Goal: Task Accomplishment & Management: Complete application form

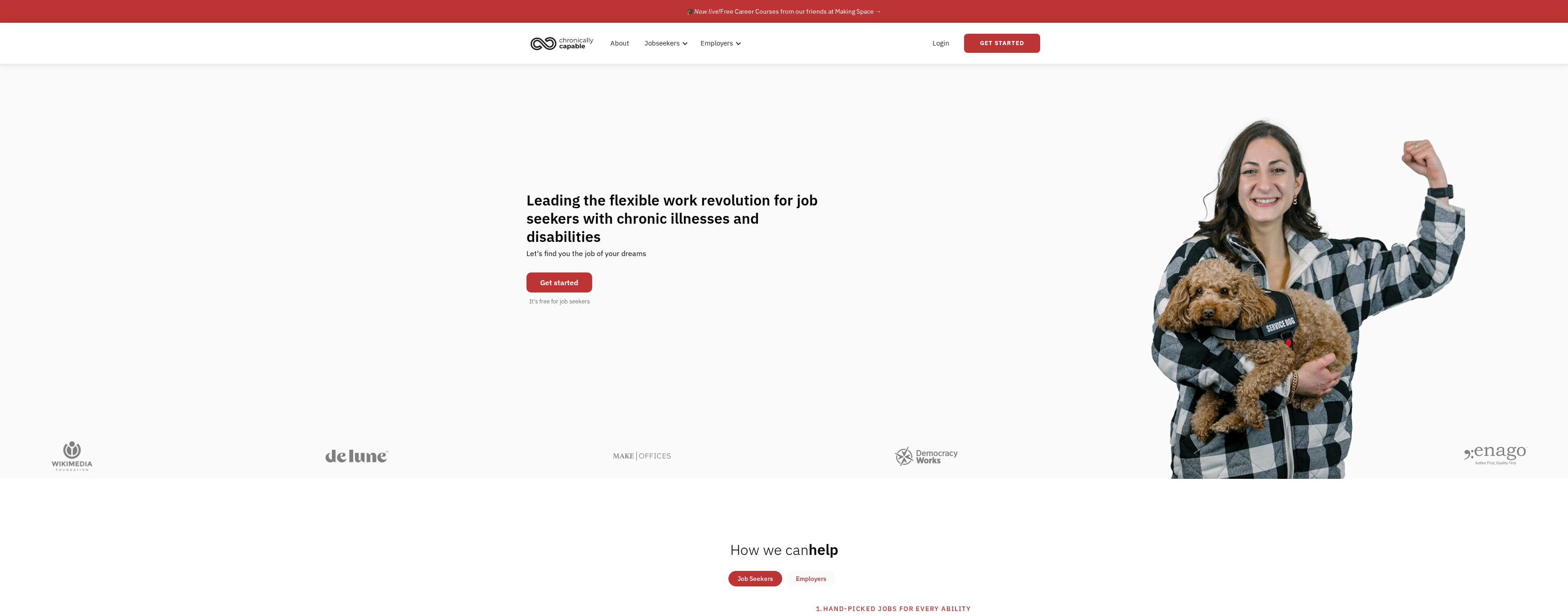
click at [792, 85] on div "Leading the flexible work revolution for job seekers with chronic illnesses and…" at bounding box center [784, 248] width 1568 height 369
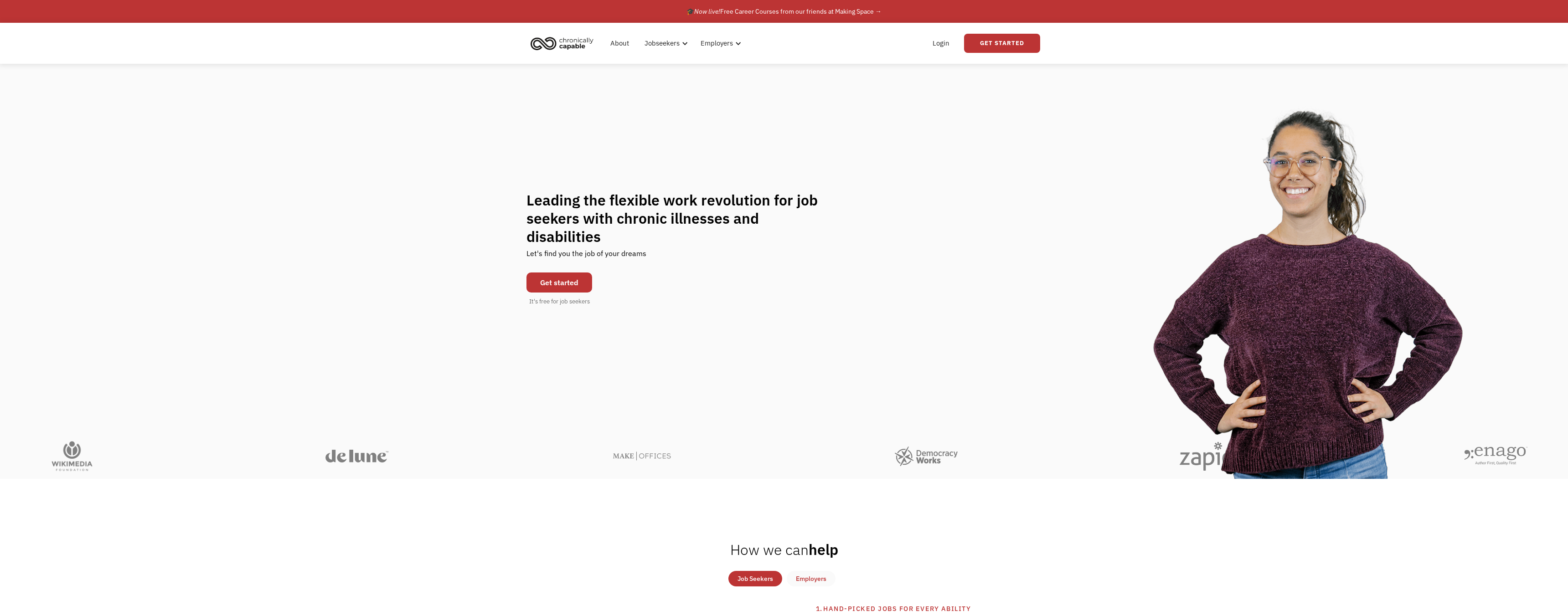
click at [570, 274] on link "Get started" at bounding box center [560, 283] width 65 height 20
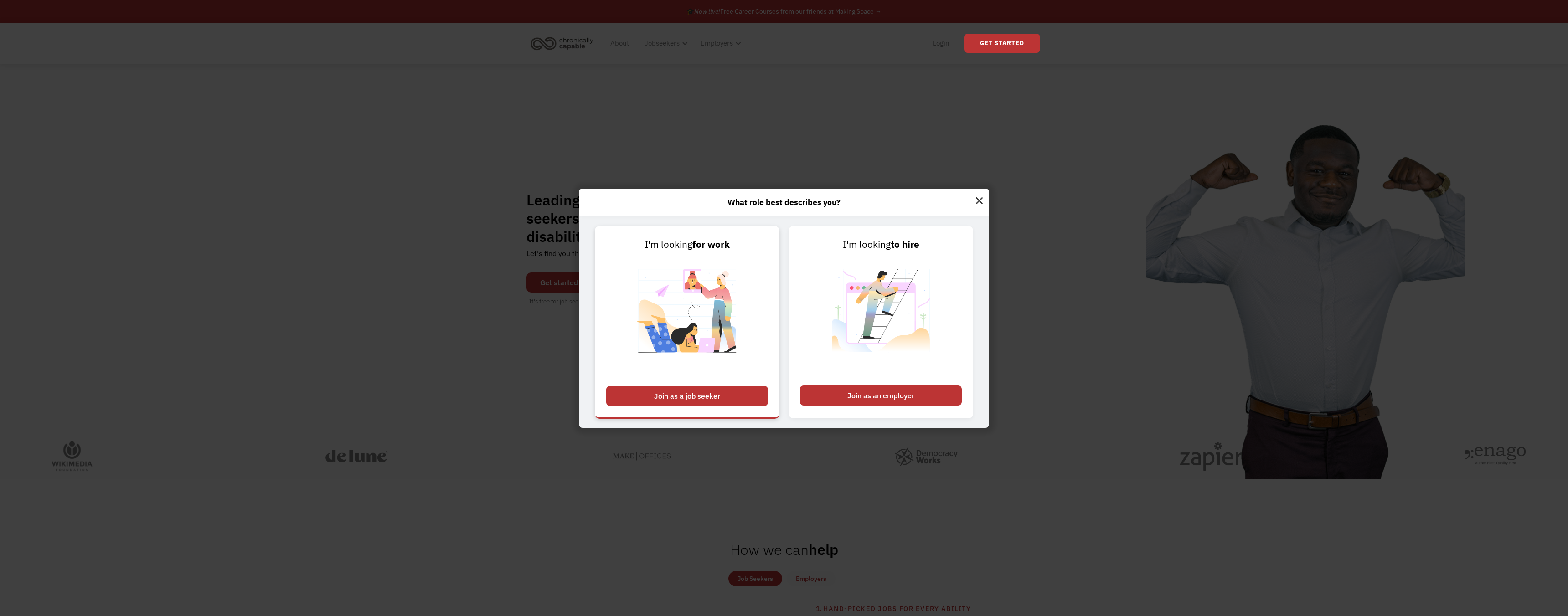
click at [717, 399] on div "Join as a job seeker" at bounding box center [687, 396] width 162 height 20
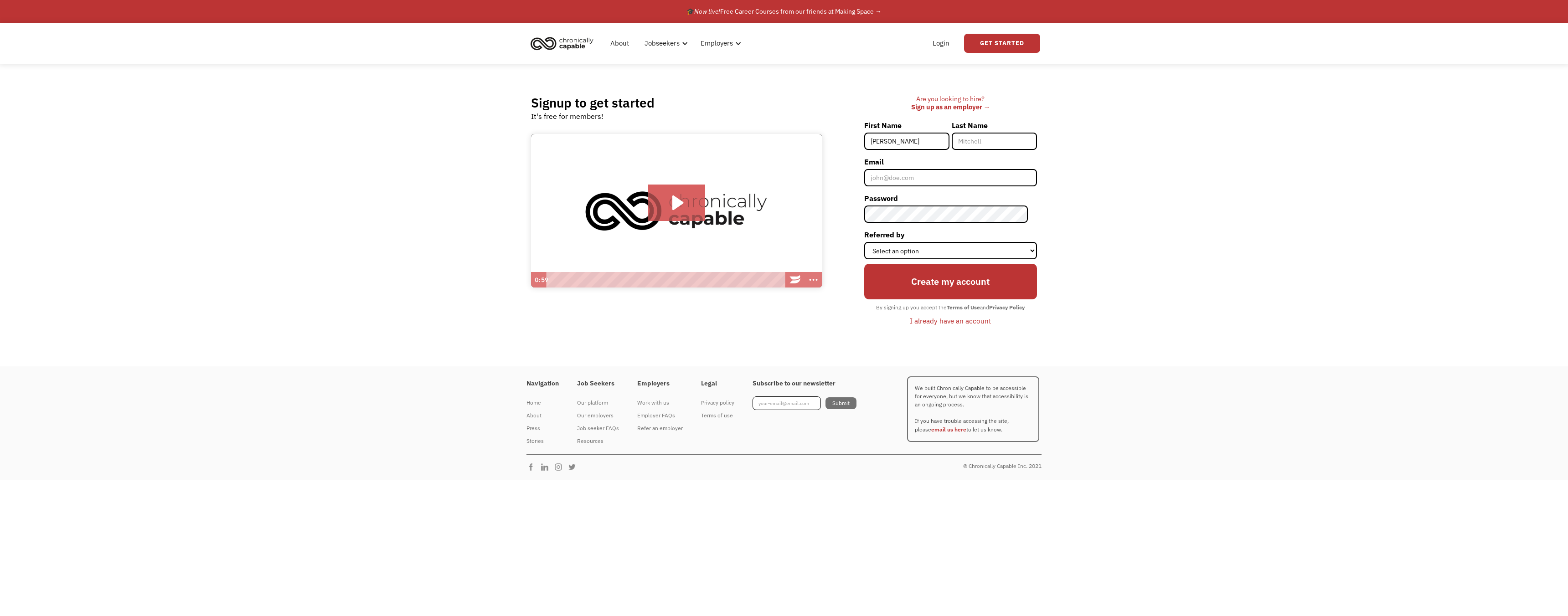
type input "[PERSON_NAME]"
type input "Bitic"
type input "[EMAIL_ADDRESS][DOMAIN_NAME]"
click at [1035, 254] on select "Select an option Instagram Facebook Twitter Search Engine News Article Word of …" at bounding box center [951, 251] width 173 height 17
select select "Other"
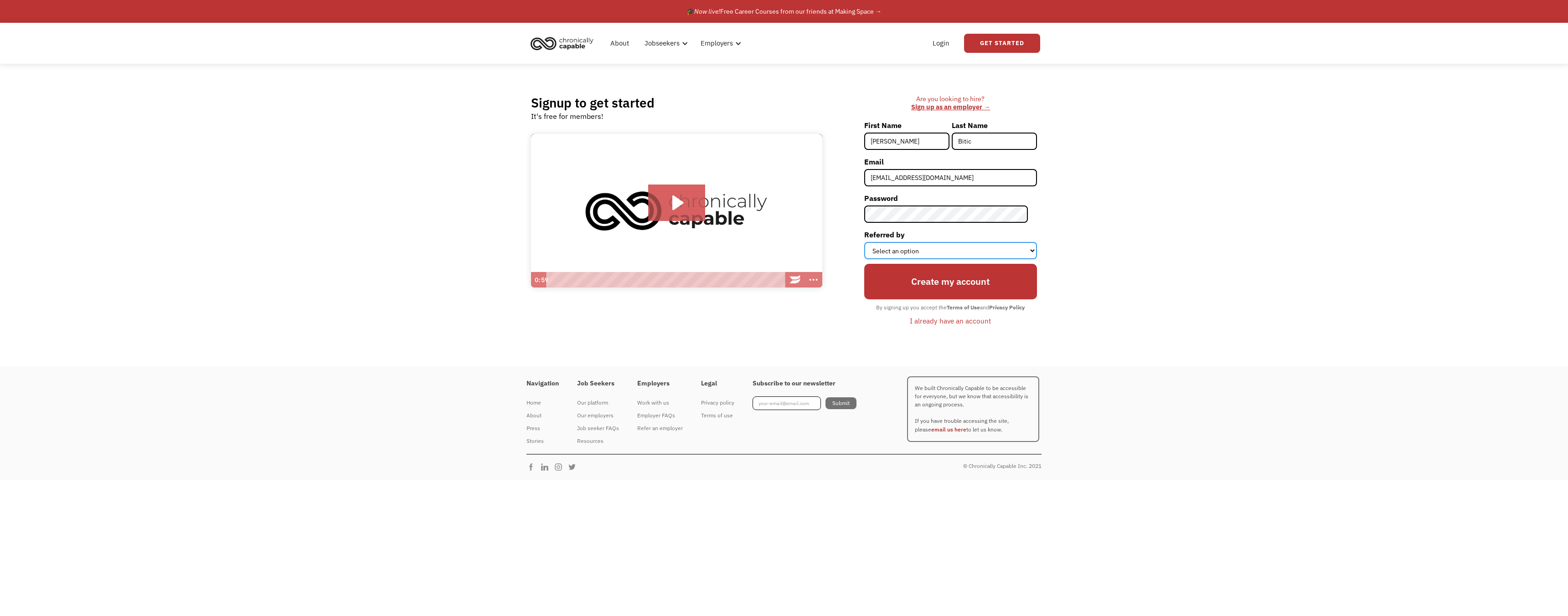
click at [873, 242] on select "Select an option Instagram Facebook Twitter Search Engine News Article Word of …" at bounding box center [951, 251] width 173 height 17
click at [962, 283] on input "Create my account" at bounding box center [951, 282] width 173 height 36
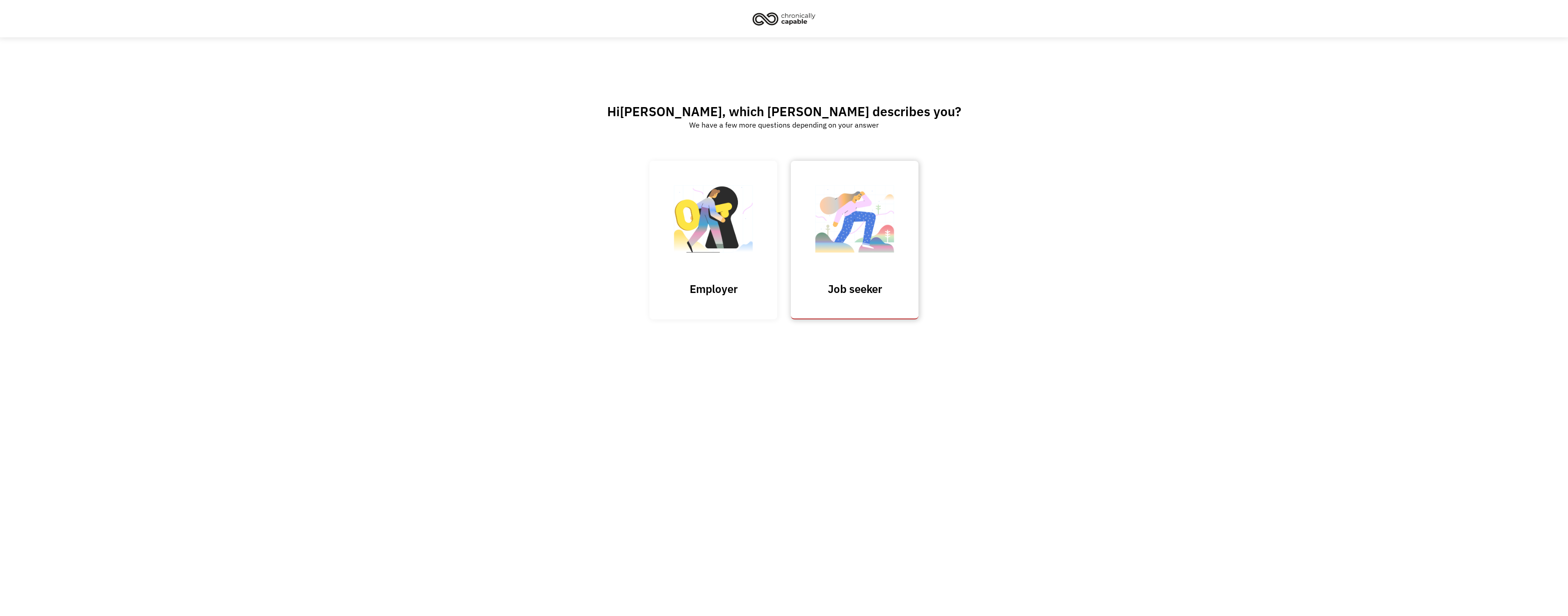
click at [874, 282] on h3 "Job seeker" at bounding box center [854, 289] width 91 height 14
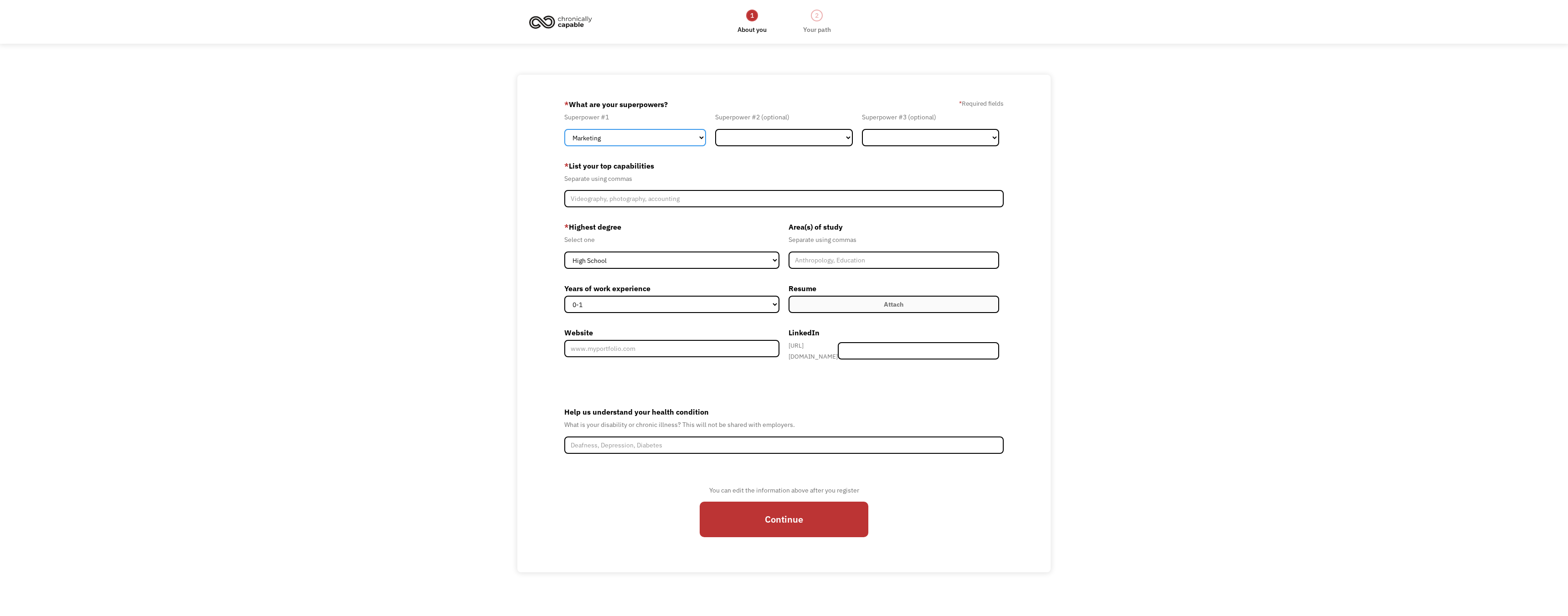
click at [701, 138] on select "Marketing Human Resources Finance Technology Operations Sales Industrial & Manu…" at bounding box center [635, 138] width 142 height 17
select select "Customer Service"
click at [564, 129] on select "Marketing Human Resources Finance Technology Operations Sales Industrial & Manu…" at bounding box center [635, 138] width 142 height 17
click at [849, 137] on select "Marketing Human Resources Finance Technology Operations Sales Industrial & Manu…" at bounding box center [784, 138] width 137 height 17
select select "Technology"
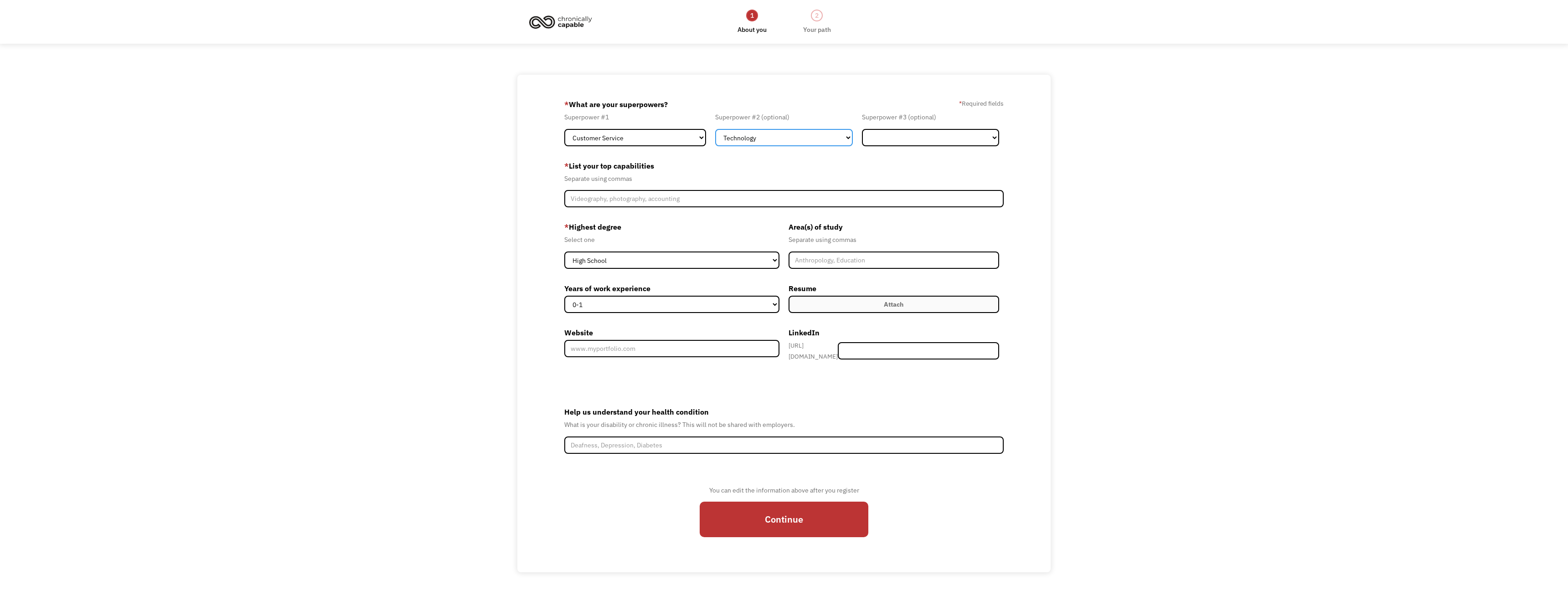
click at [715, 129] on select "Marketing Human Resources Finance Technology Operations Sales Industrial & Manu…" at bounding box center [784, 138] width 137 height 17
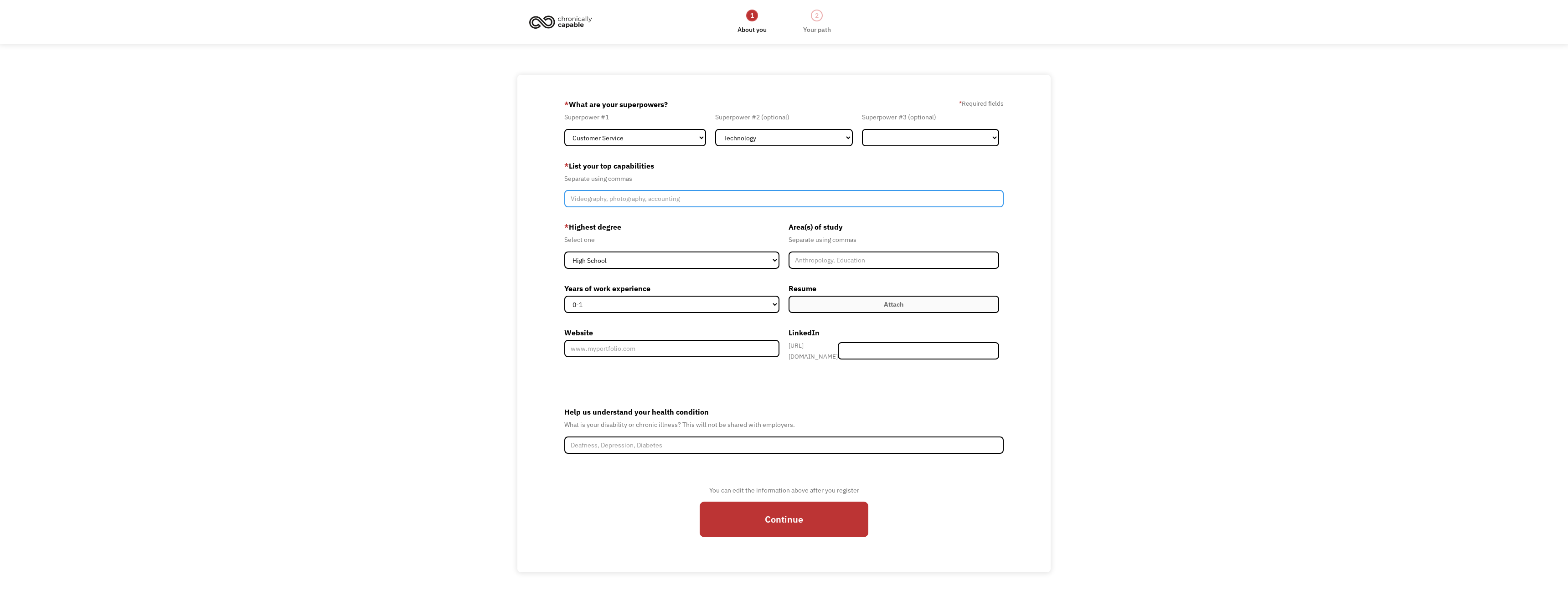
click at [621, 198] on input "Member-Create-Step1" at bounding box center [784, 199] width 440 height 17
type input "Quick learner, Manager"
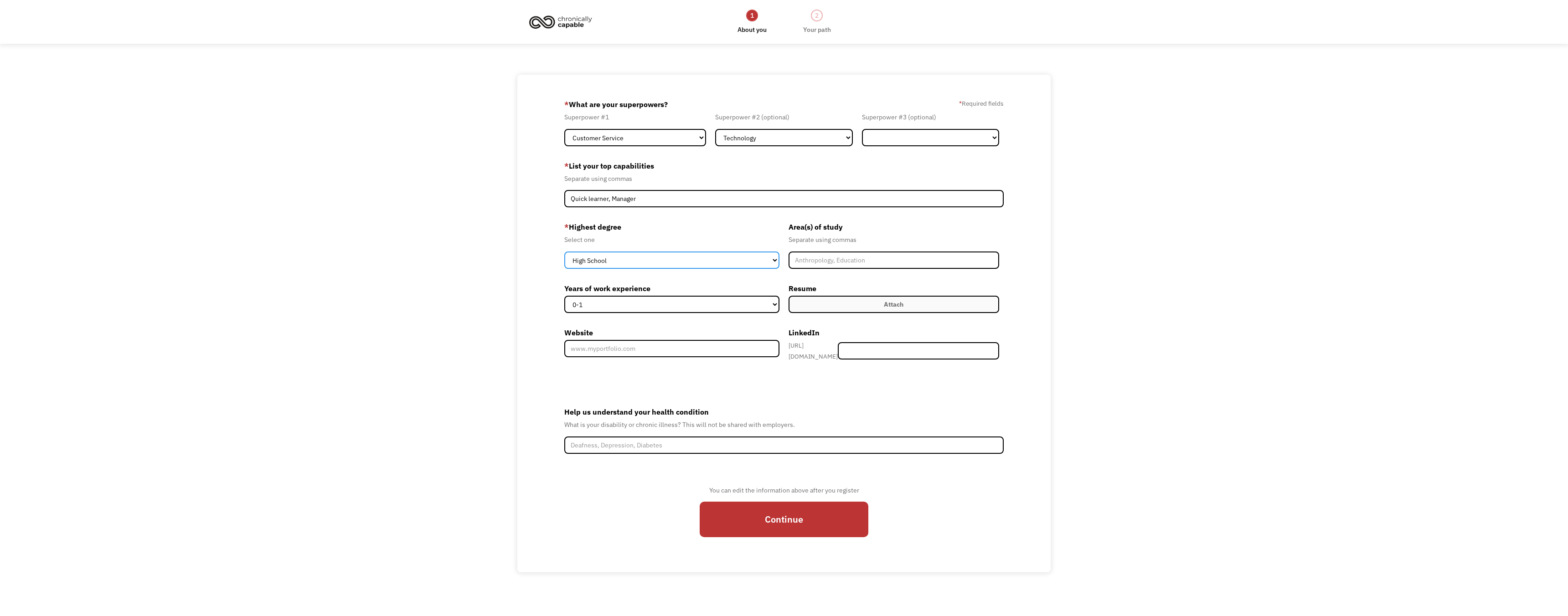
click at [775, 260] on select "High School Associates Bachelors Master's PhD" at bounding box center [672, 260] width 215 height 17
select select "associates"
click at [564, 252] on select "High School Associates Bachelors Master's PhD" at bounding box center [672, 260] width 215 height 17
click at [811, 259] on input "Member-Create-Step1" at bounding box center [894, 260] width 210 height 17
type input "Bussiness Managment"
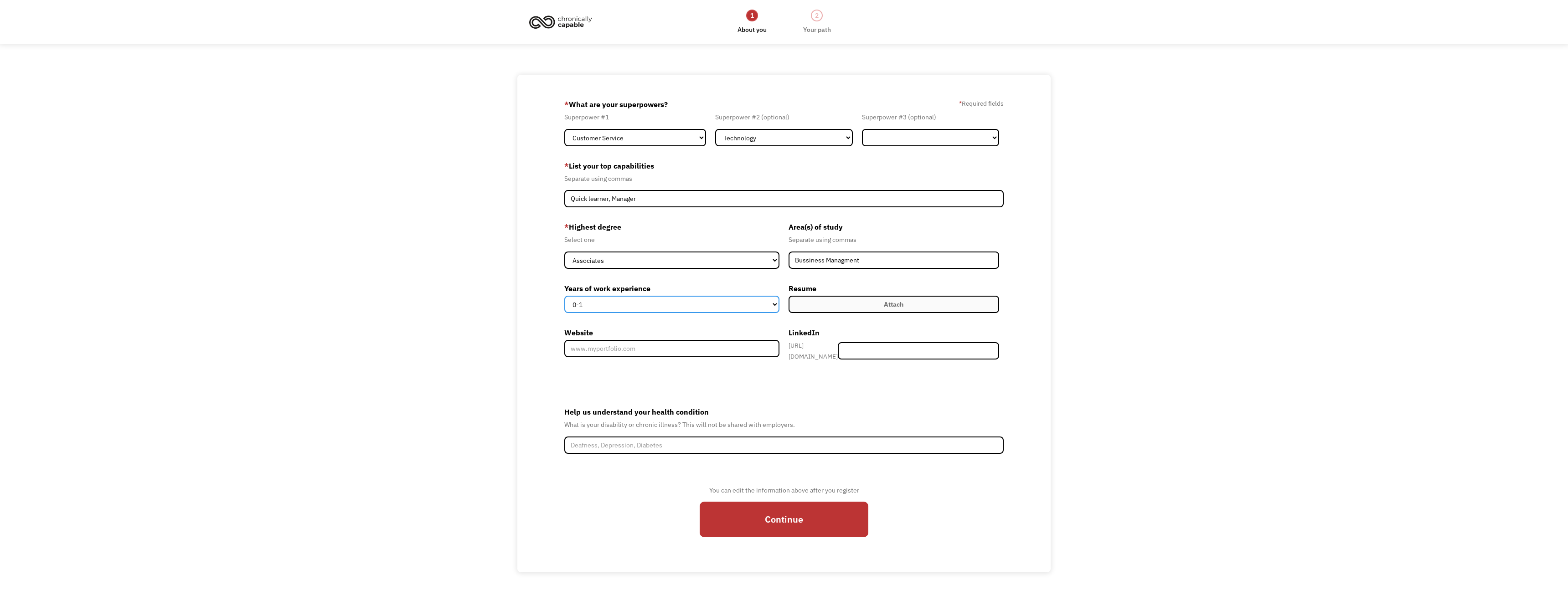
click at [775, 304] on select "0-1 2-4 5-10 11-15 15+" at bounding box center [672, 304] width 215 height 17
select select "15+"
click at [564, 296] on select "0-1 2-4 5-10 11-15 15+" at bounding box center [672, 304] width 215 height 17
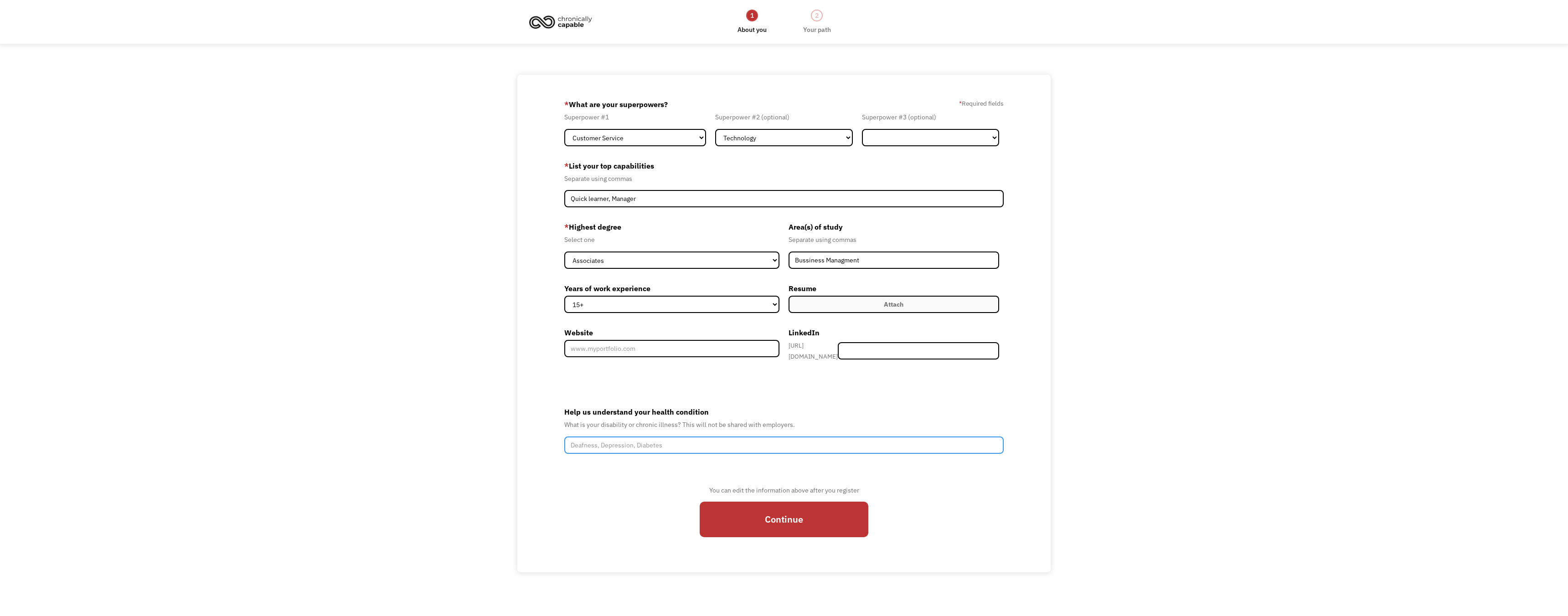
click at [627, 441] on input "Help us understand your health condition" at bounding box center [784, 445] width 440 height 17
type input "On o2, can not stand for long periods of time"
click at [793, 519] on input "Continue" at bounding box center [784, 519] width 168 height 36
type input "Please wait..."
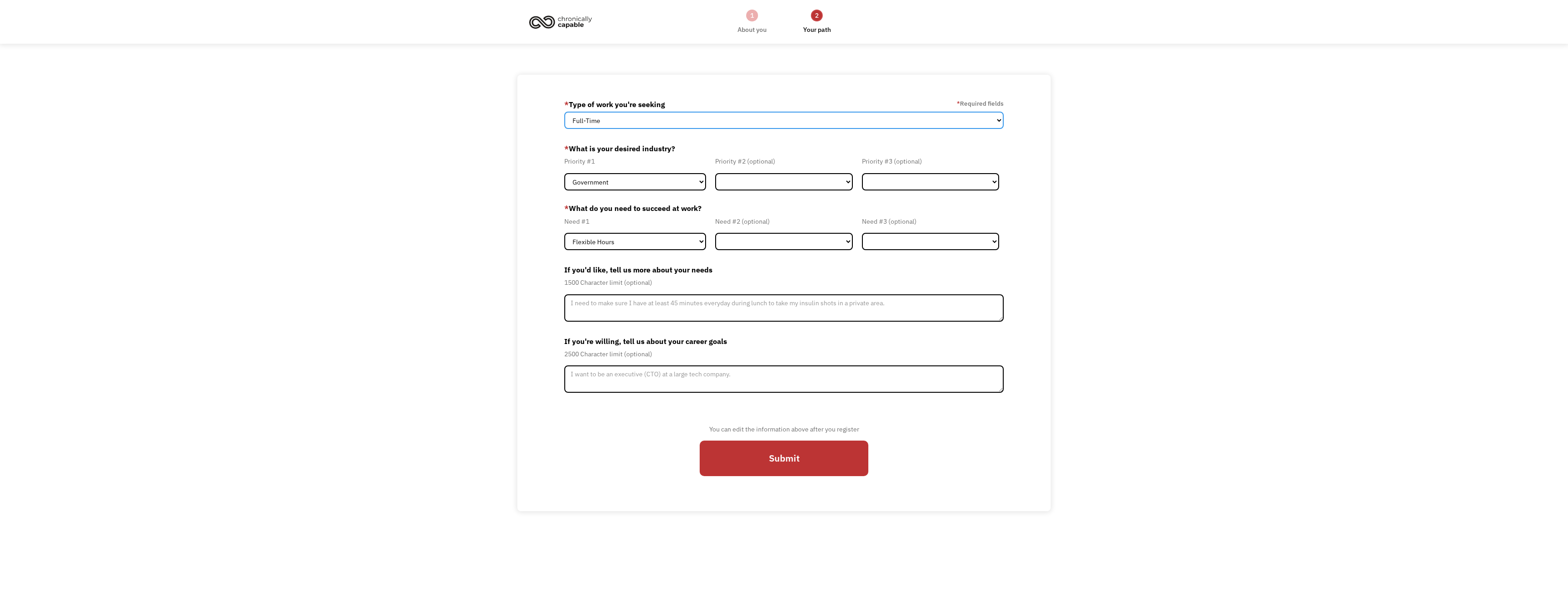
click at [997, 120] on select "Full-Time Part-Time Both Full-Time and Part-Time" at bounding box center [784, 120] width 440 height 17
select select "part-time"
click at [564, 111] on select "Full-Time Part-Time Both Full-Time and Part-Time" at bounding box center [784, 120] width 440 height 17
click at [701, 184] on select "Government Finance & Insurance Health & Social Care Tech & Engineering Creative…" at bounding box center [635, 181] width 142 height 17
select select "Administrative"
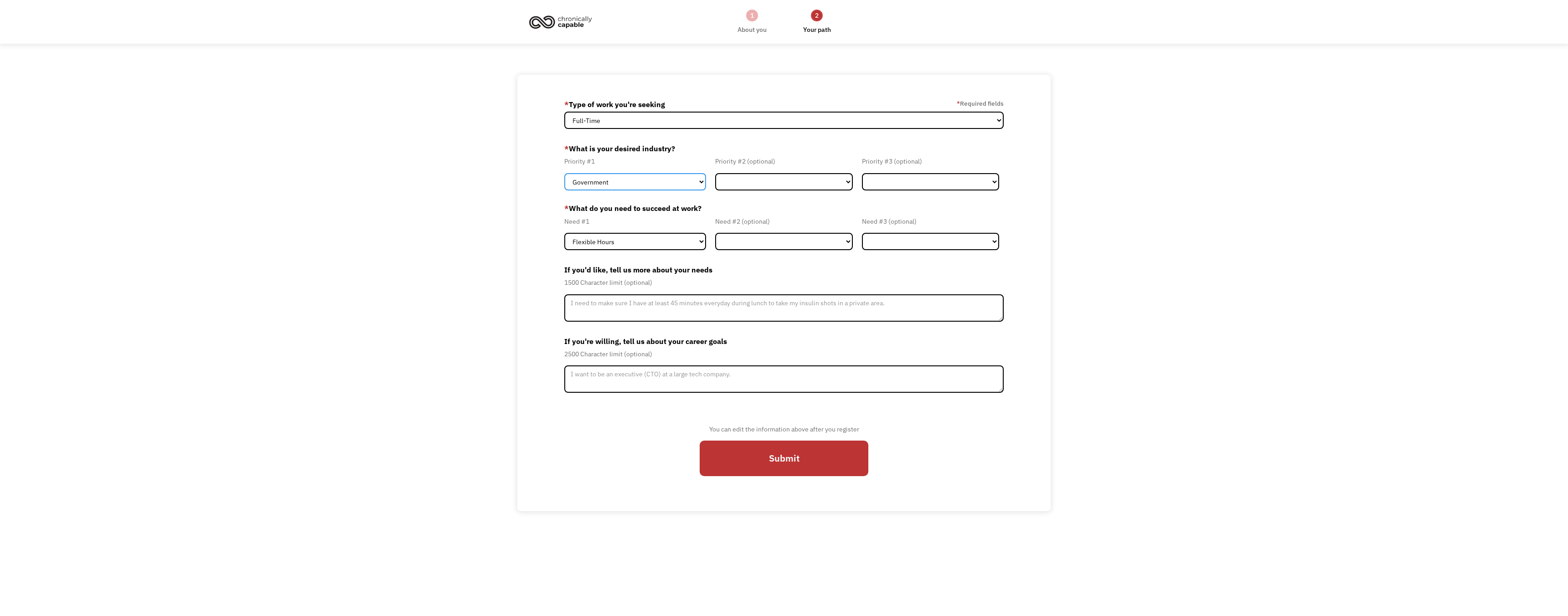
click at [564, 173] on select "Government Finance & Insurance Health & Social Care Tech & Engineering Creative…" at bounding box center [635, 181] width 142 height 17
click at [701, 242] on select "Flexible Hours Remote Work Service Animal On-site Accommodations Visual Support…" at bounding box center [635, 241] width 142 height 17
click at [564, 233] on select "Flexible Hours Remote Work Service Animal On-site Accommodations Visual Support…" at bounding box center [635, 241] width 142 height 17
click at [848, 243] on select "Flexible Hours Remote Work Service Animal On-site Accommodations Visual Support…" at bounding box center [784, 241] width 137 height 17
select select "On-site Accommodations"
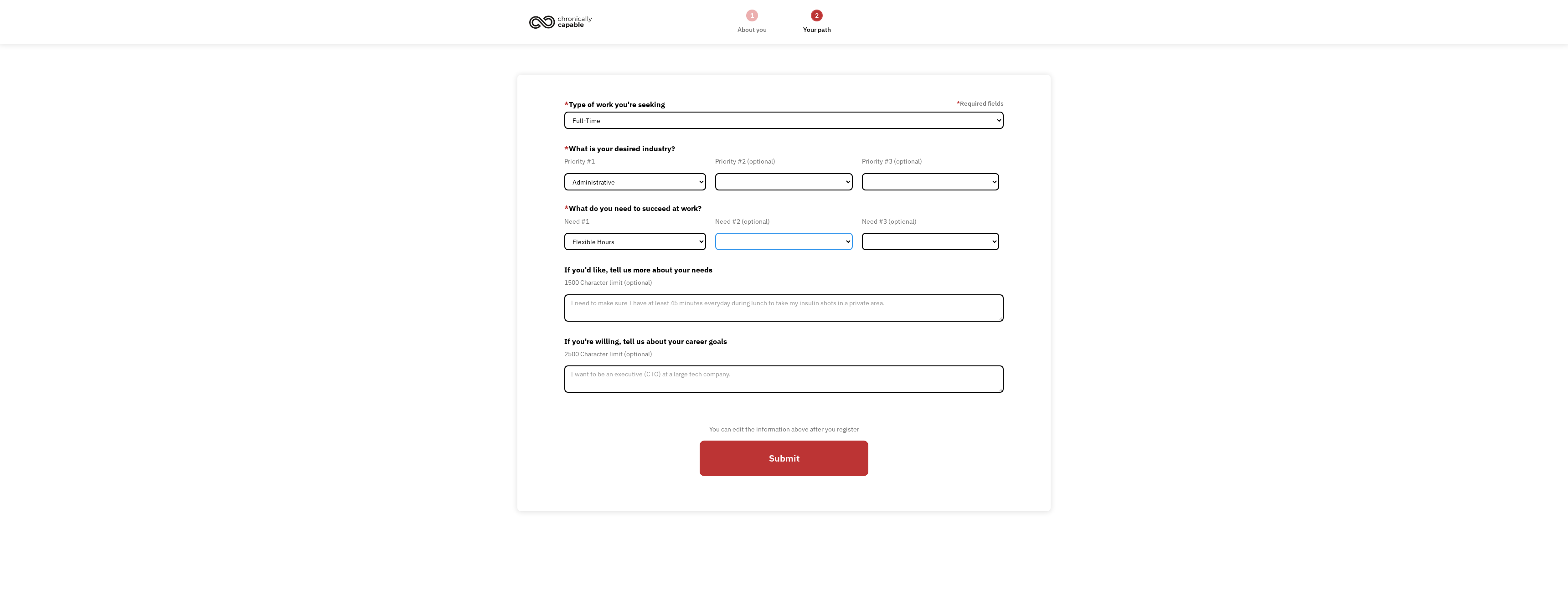
click at [715, 233] on select "Flexible Hours Remote Work Service Animal On-site Accommodations Visual Support…" at bounding box center [784, 241] width 137 height 17
click at [799, 456] on input "Submit" at bounding box center [784, 459] width 168 height 36
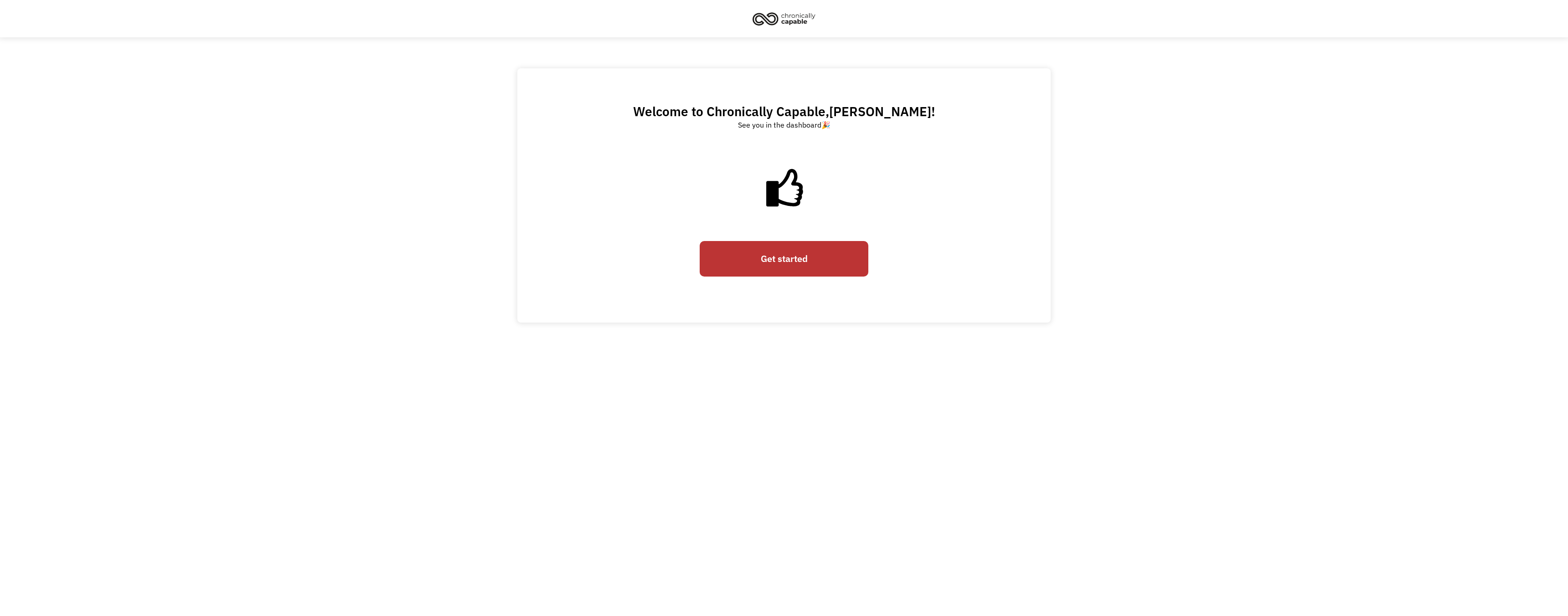
click at [793, 266] on link "Get started" at bounding box center [784, 259] width 168 height 36
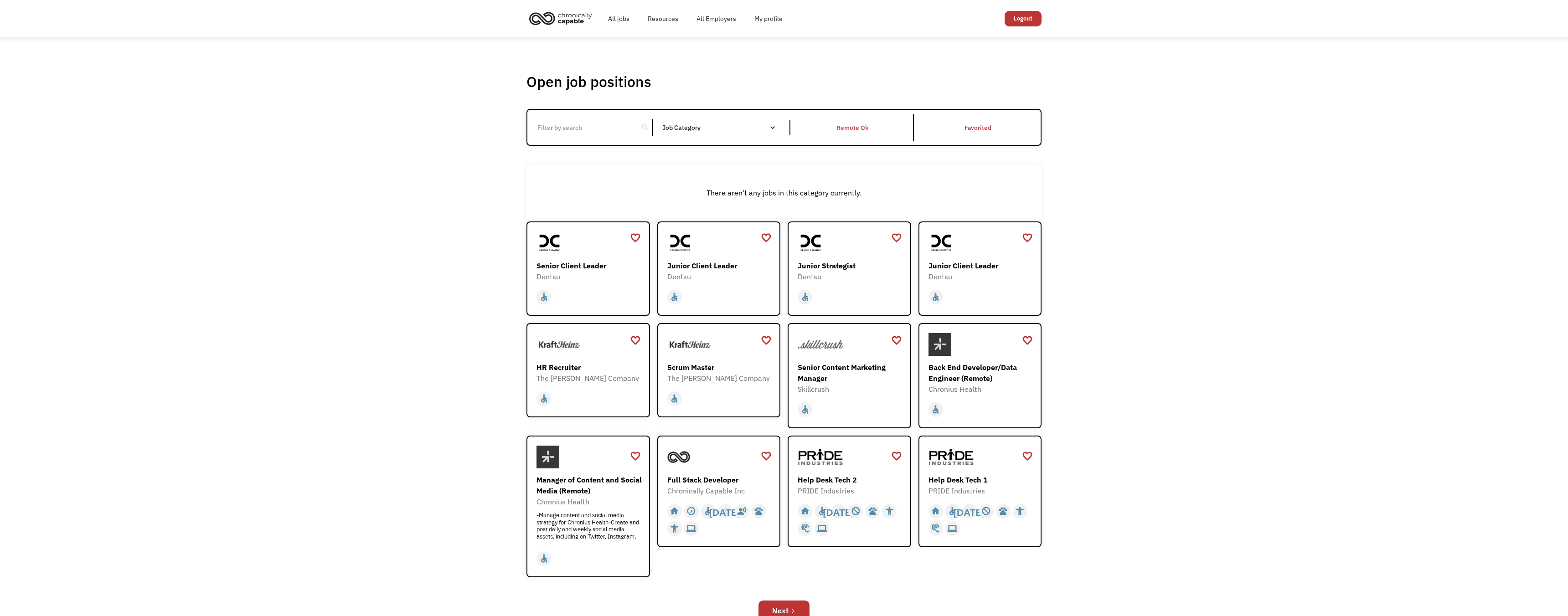
click at [573, 127] on input "Email Form" at bounding box center [583, 128] width 101 height 17
click at [837, 129] on div "Remote Ok" at bounding box center [853, 128] width 32 height 11
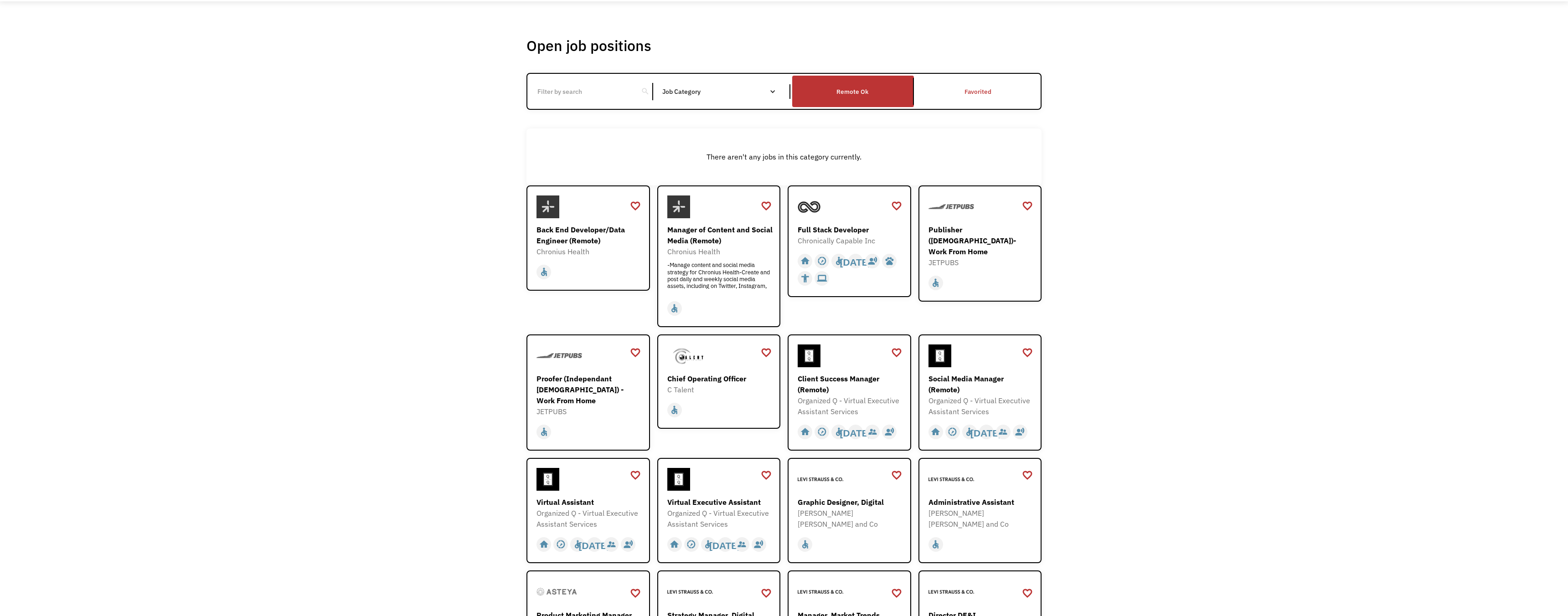
scroll to position [38, 0]
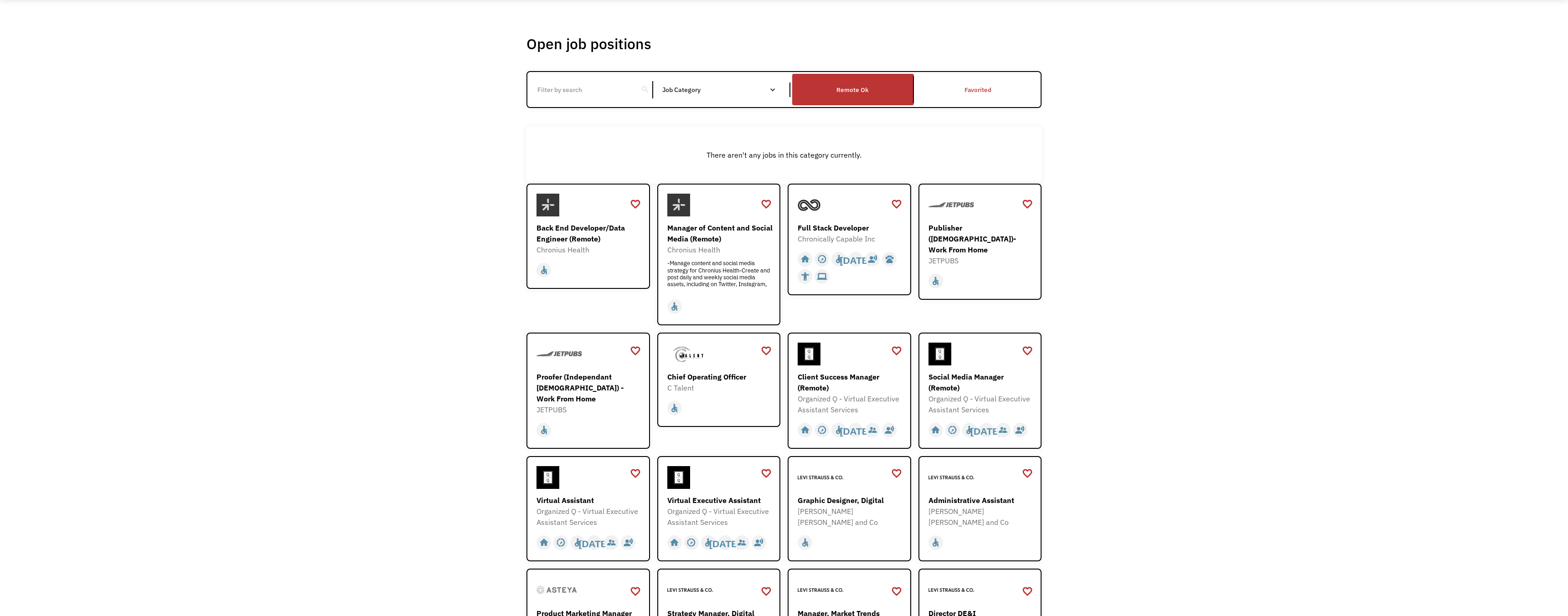
click at [595, 93] on input "Email Form" at bounding box center [583, 90] width 101 height 17
click at [970, 93] on link "Favorited" at bounding box center [978, 89] width 125 height 35
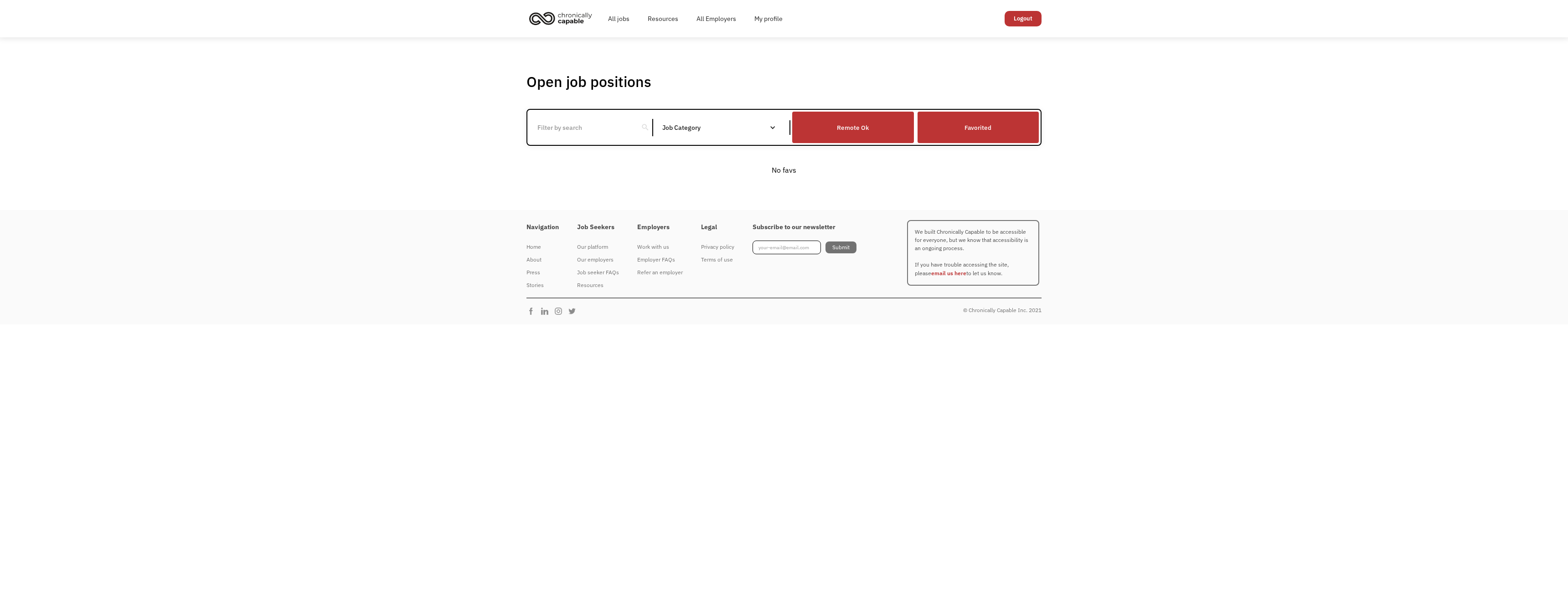
click at [832, 130] on div "Remote Ok" at bounding box center [853, 127] width 122 height 27
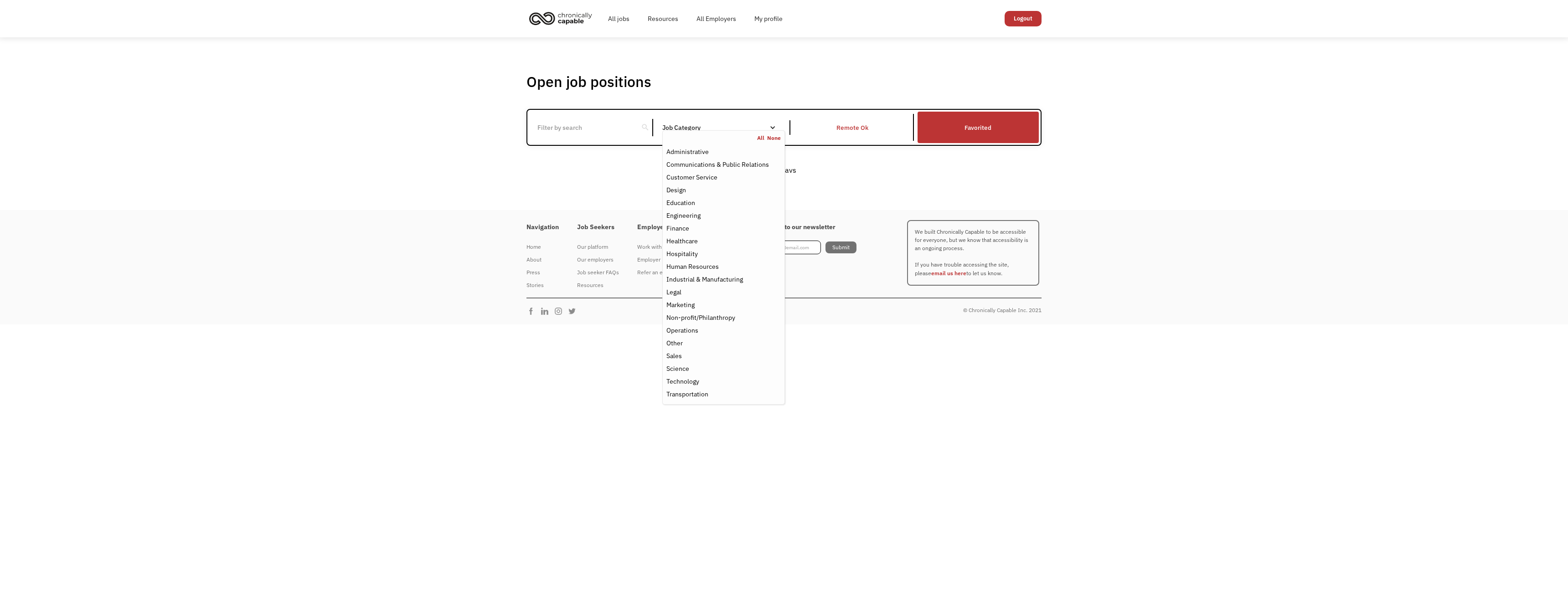
click at [722, 128] on div "Job Category" at bounding box center [723, 128] width 122 height 6
click at [620, 129] on input "Email Form" at bounding box center [583, 128] width 101 height 17
type input "part time"
click at [762, 138] on link "All" at bounding box center [762, 138] width 10 height 7
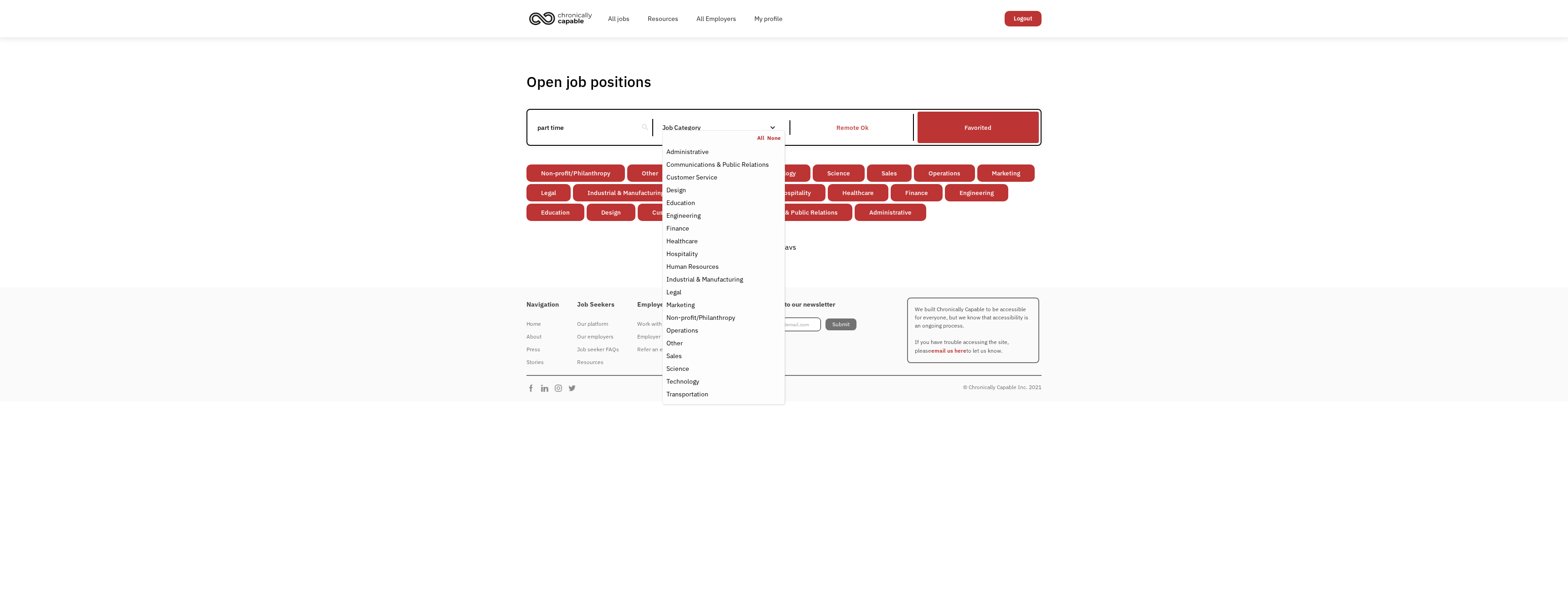
click at [1125, 209] on div "Open job positions You have X liked items Search part time search Filter by cat…" at bounding box center [784, 162] width 1568 height 250
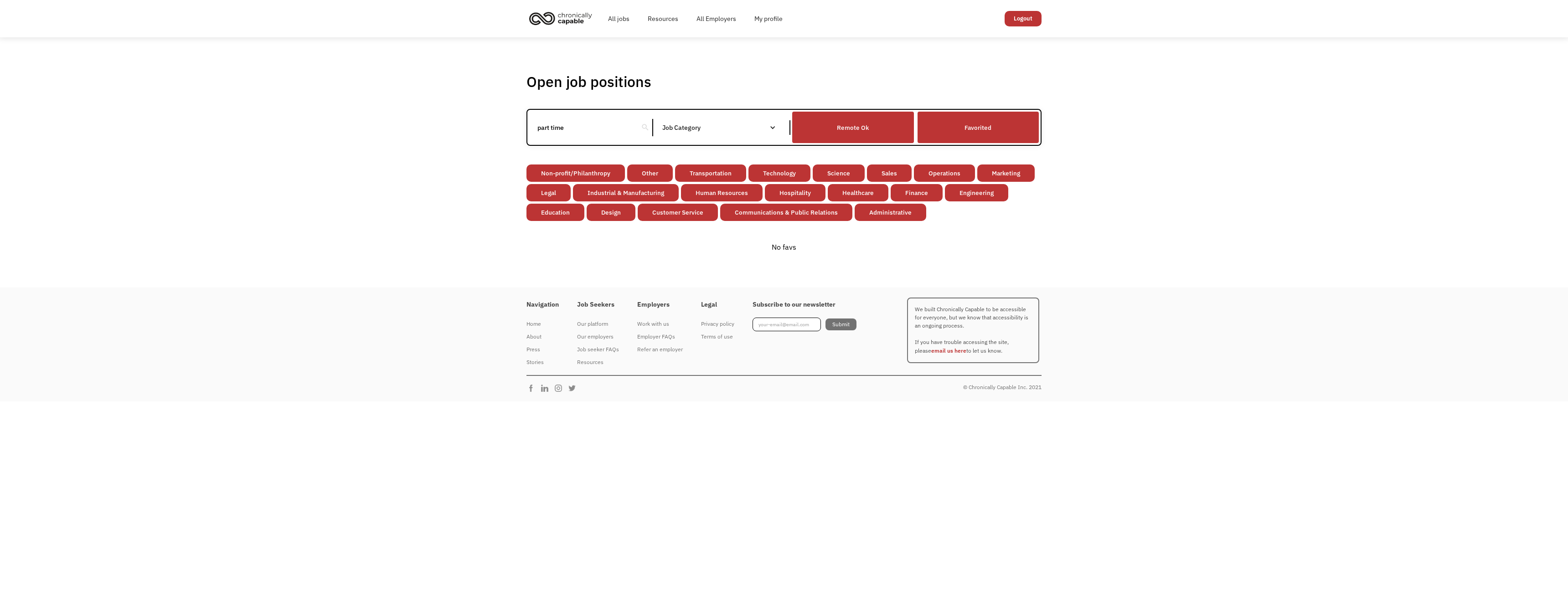
click at [839, 128] on div "Remote Ok" at bounding box center [853, 128] width 32 height 11
click at [957, 131] on link "Favorited" at bounding box center [978, 127] width 125 height 35
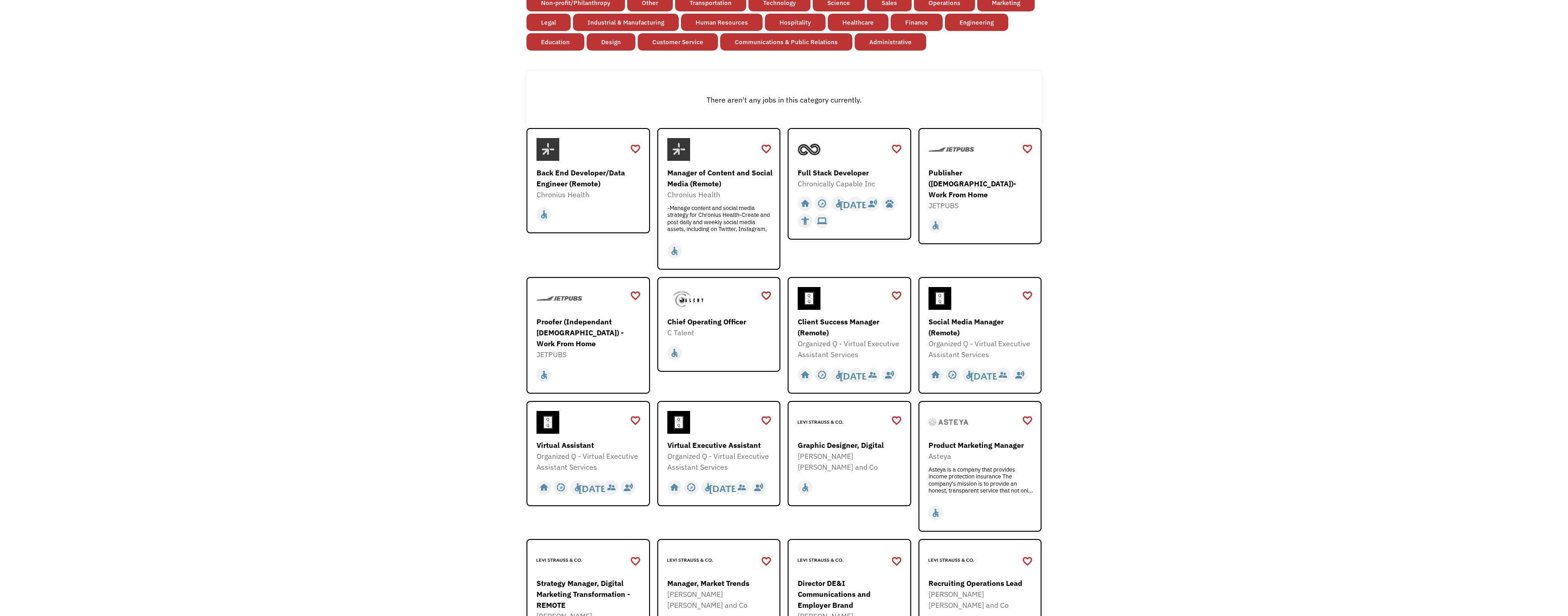
scroll to position [171, 0]
click at [712, 171] on div "Manager of Content and Social Media (Remote)" at bounding box center [720, 178] width 106 height 22
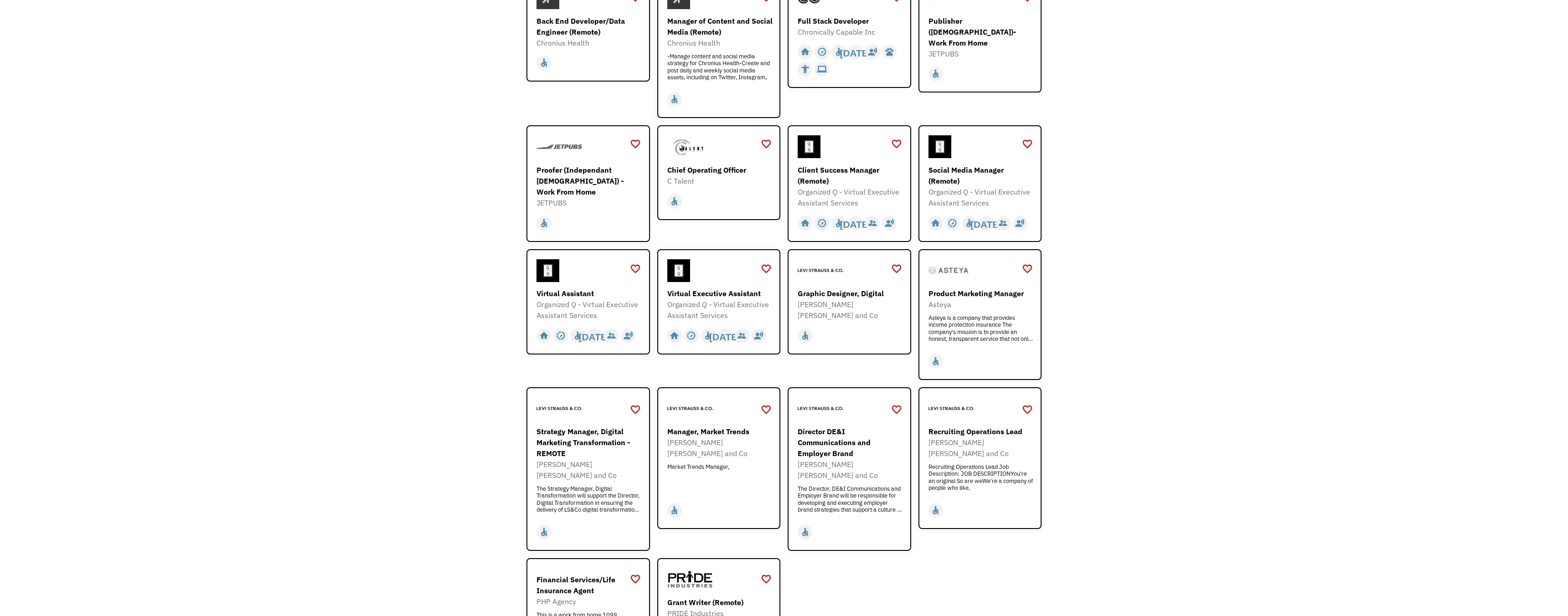
scroll to position [326, 0]
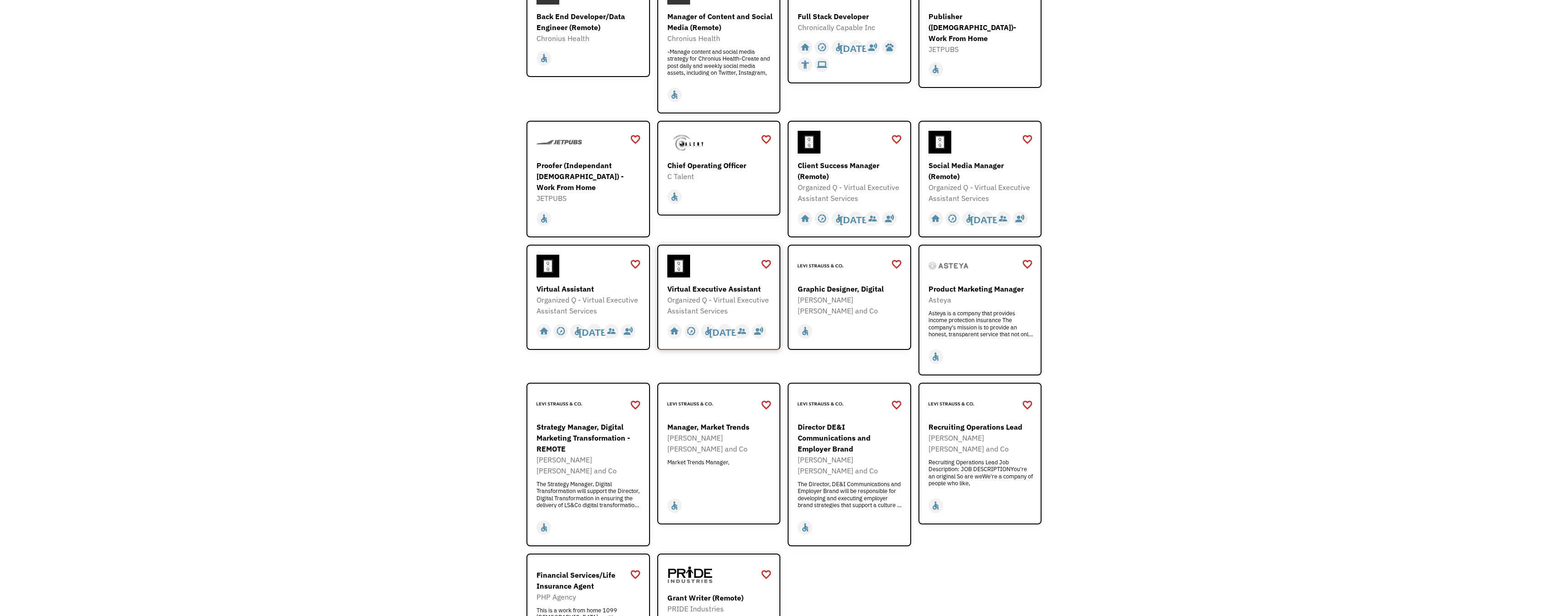
click at [736, 288] on div "Virtual Executive Assistant" at bounding box center [720, 289] width 106 height 11
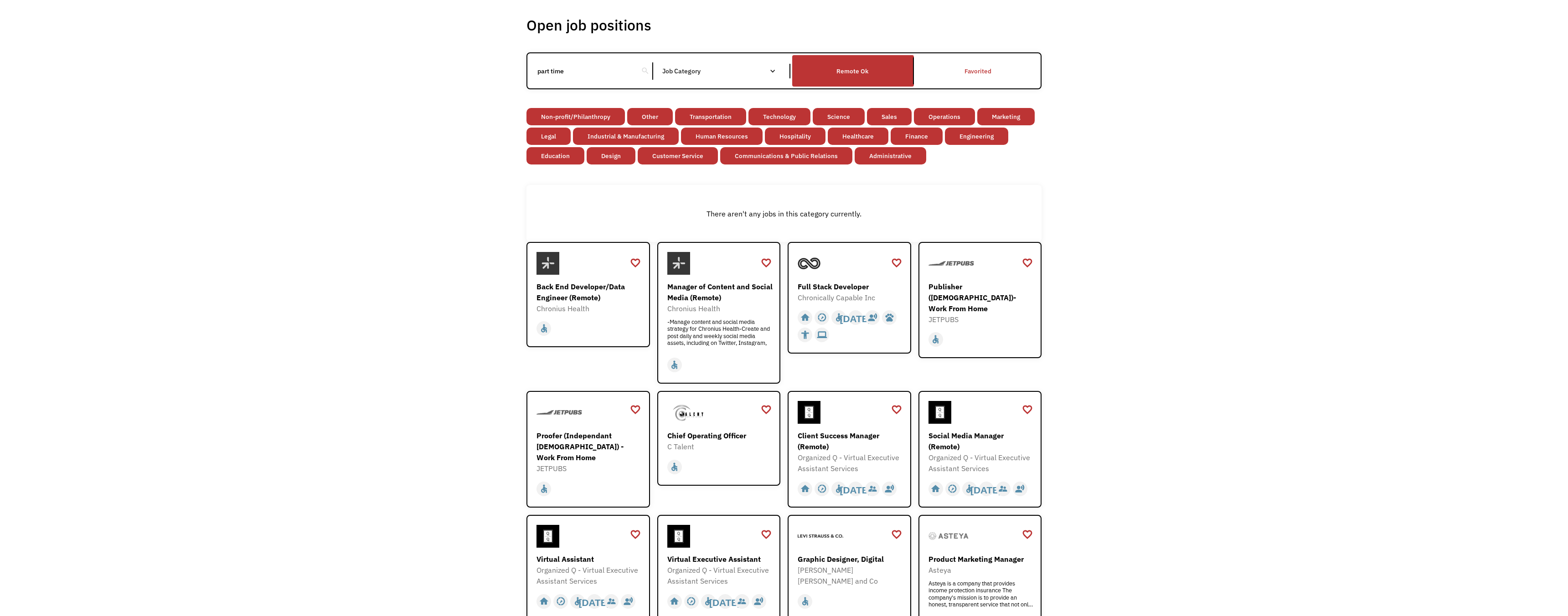
scroll to position [0, 0]
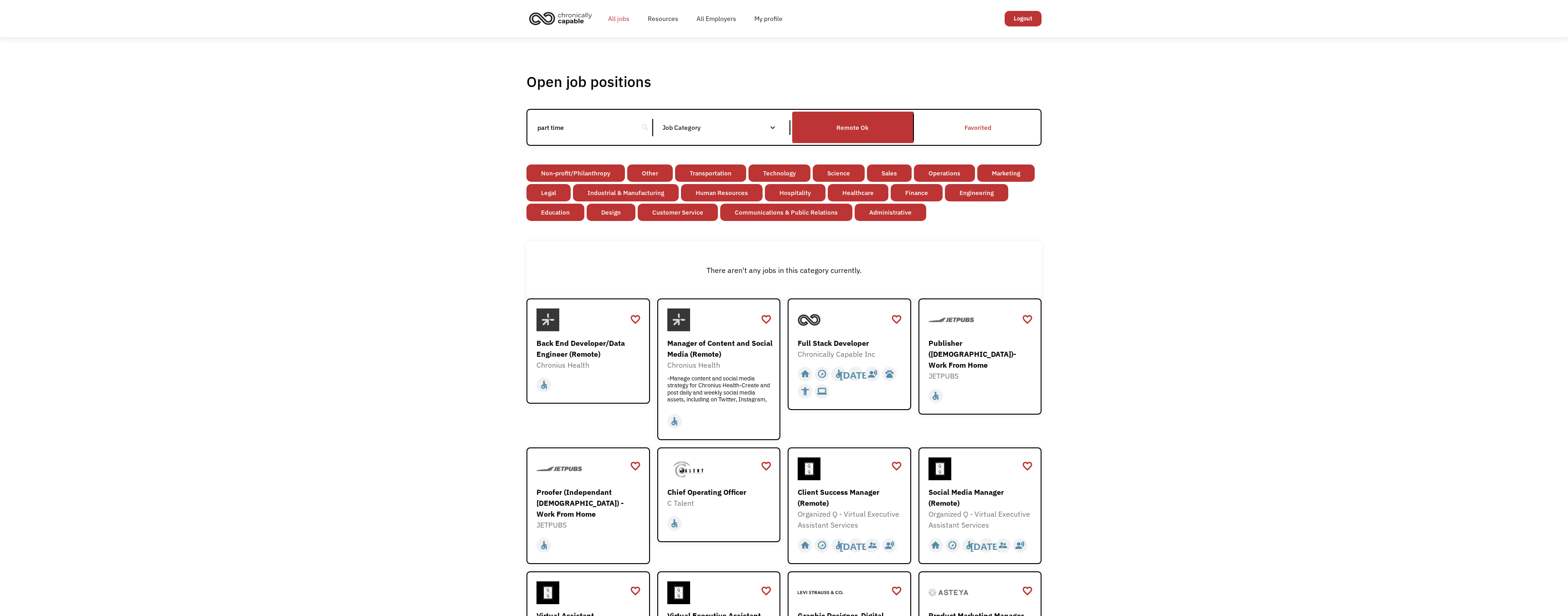
click at [620, 20] on link "All jobs" at bounding box center [619, 18] width 40 height 29
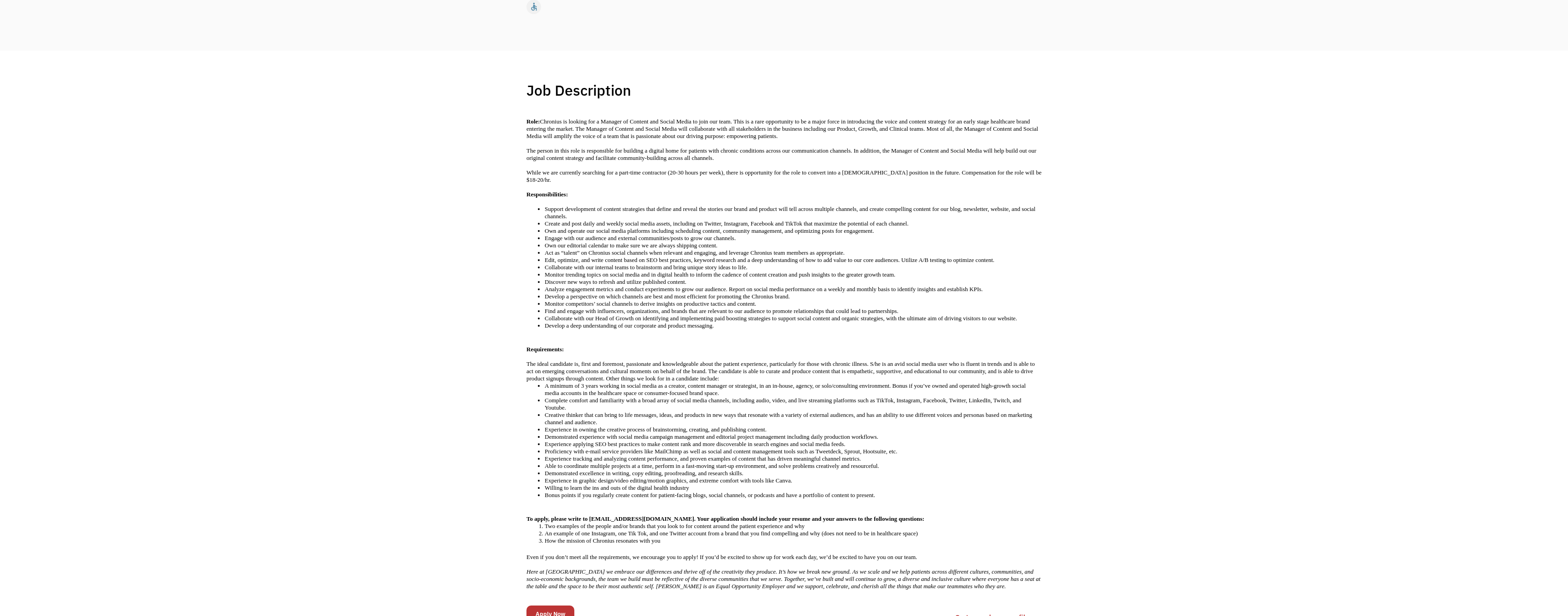
scroll to position [164, 0]
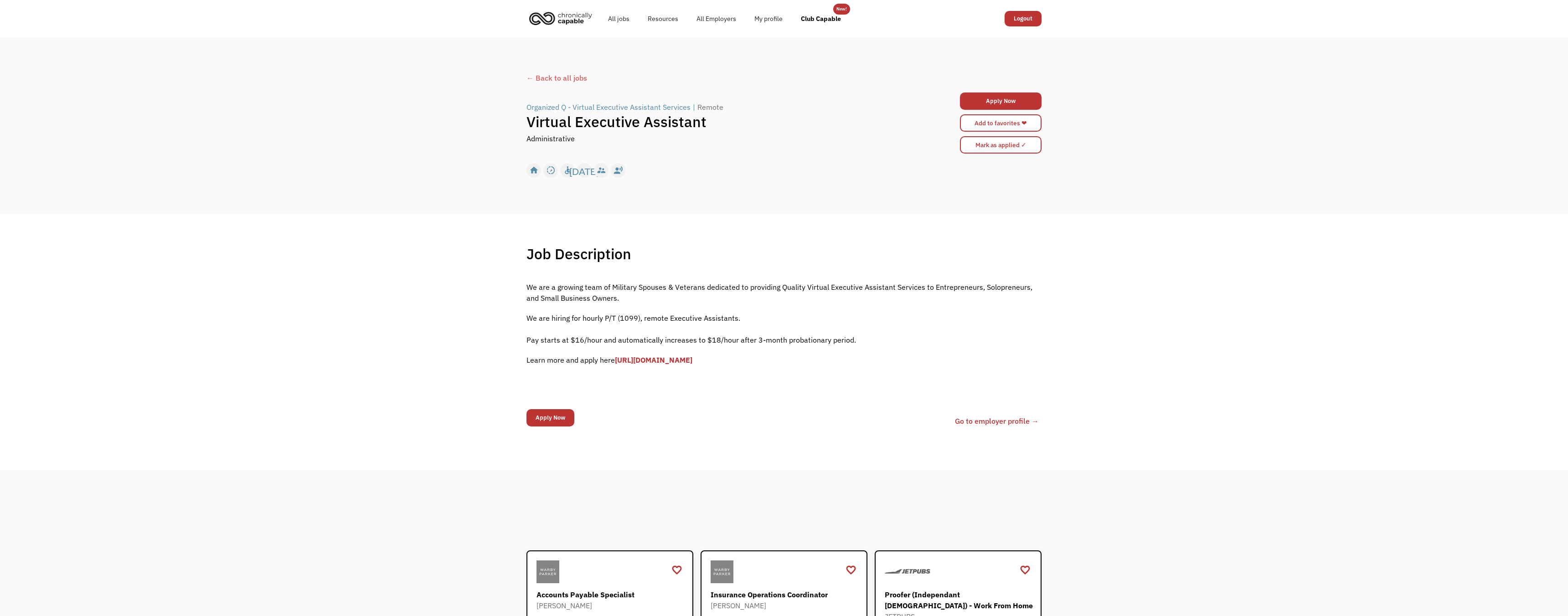
click at [549, 104] on div "Organized Q - Virtual Executive Assistant Services" at bounding box center [609, 107] width 164 height 11
click at [975, 423] on link "Go to employer profile →" at bounding box center [998, 421] width 84 height 11
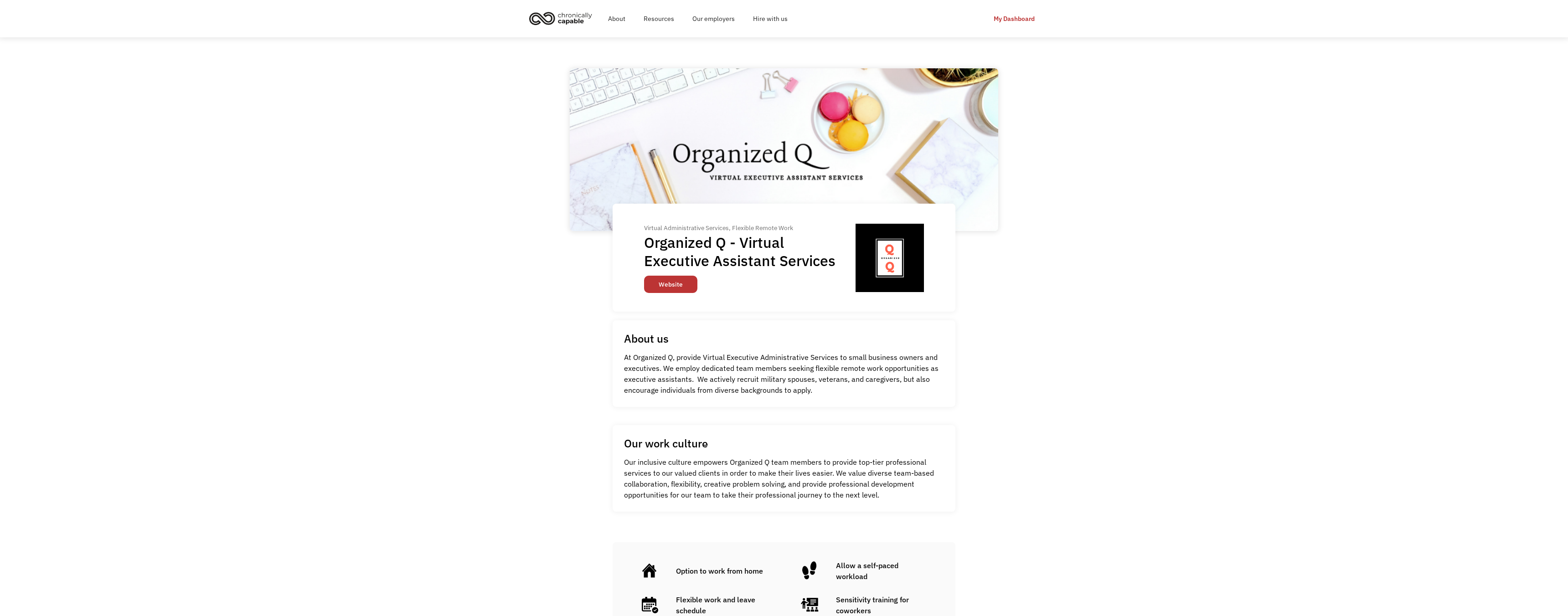
click at [681, 285] on link "Website" at bounding box center [671, 284] width 53 height 17
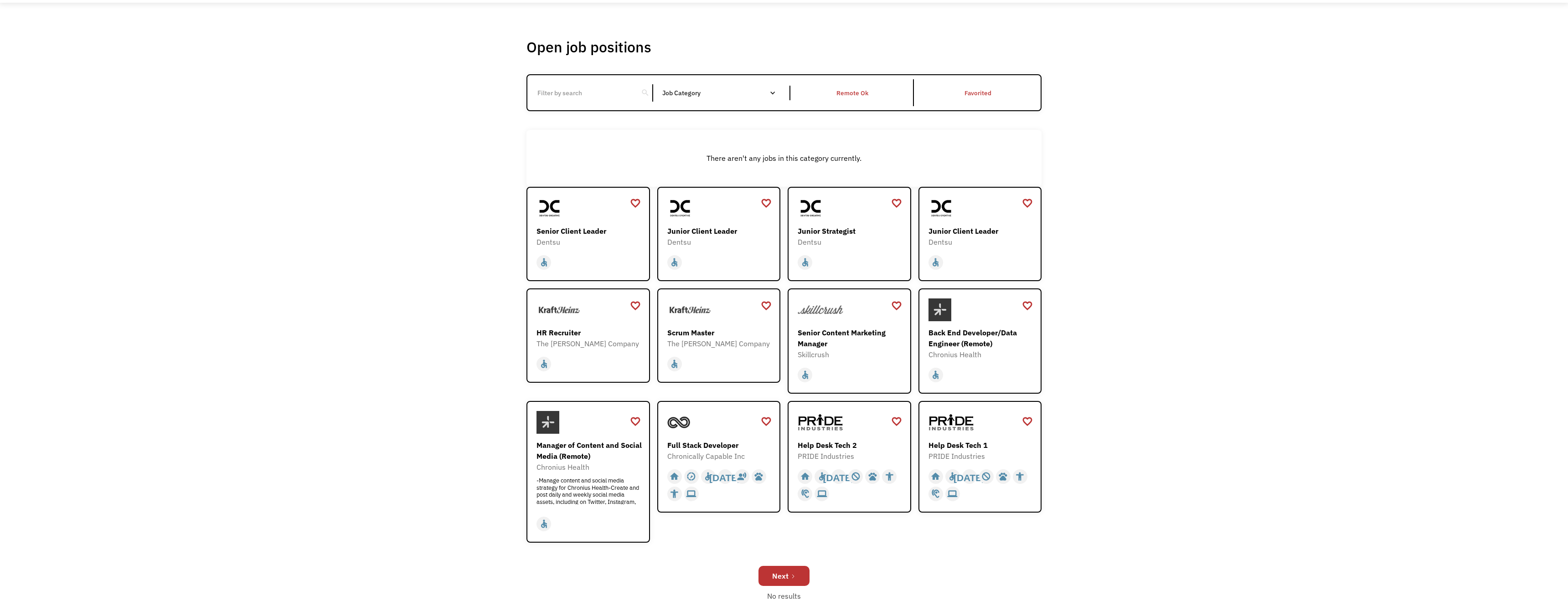
scroll to position [37, 0]
click at [972, 444] on div "Help Desk Tech 1" at bounding box center [982, 443] width 106 height 11
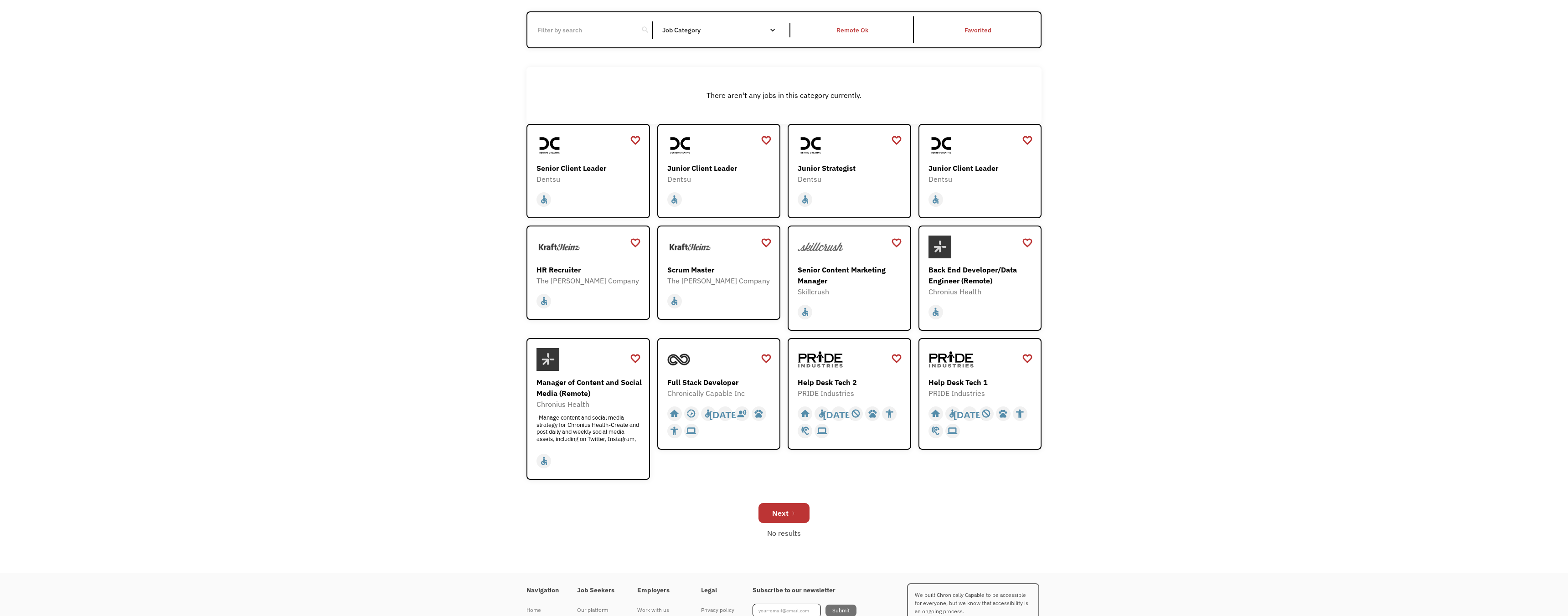
scroll to position [100, 0]
click at [792, 509] on icon "Next Page" at bounding box center [793, 511] width 5 height 5
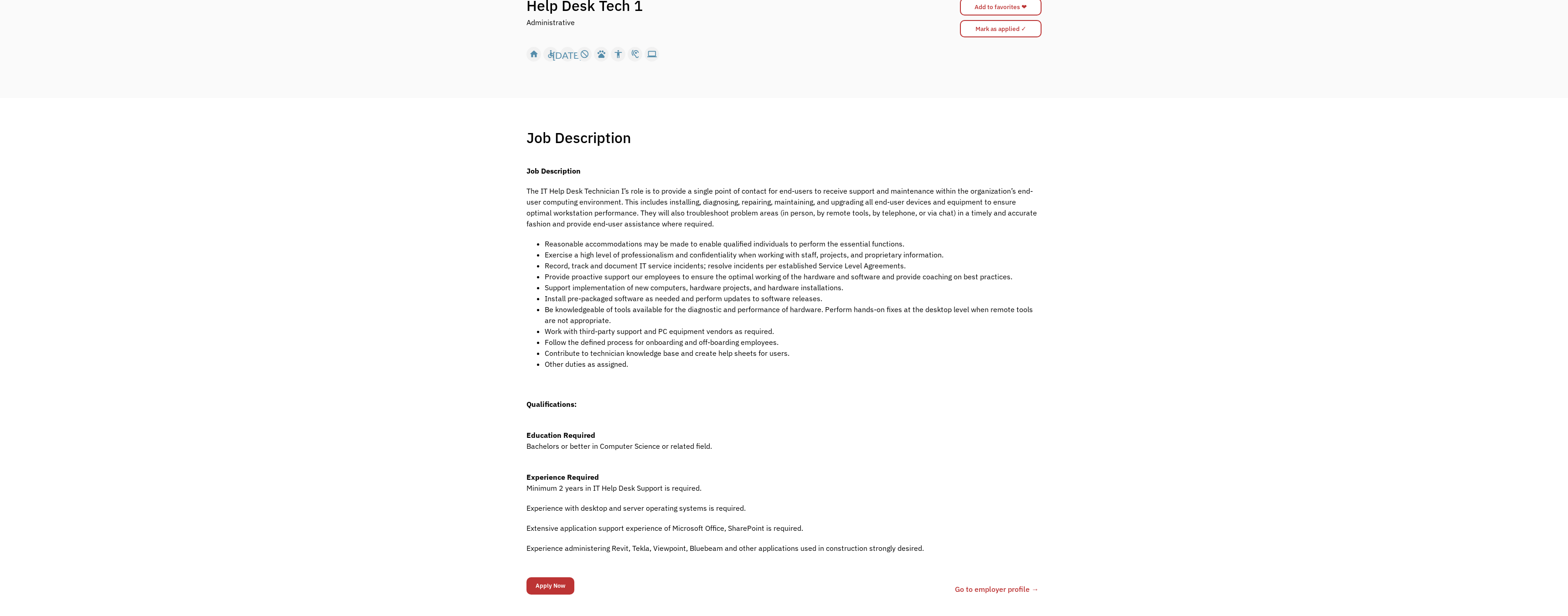
scroll to position [117, 0]
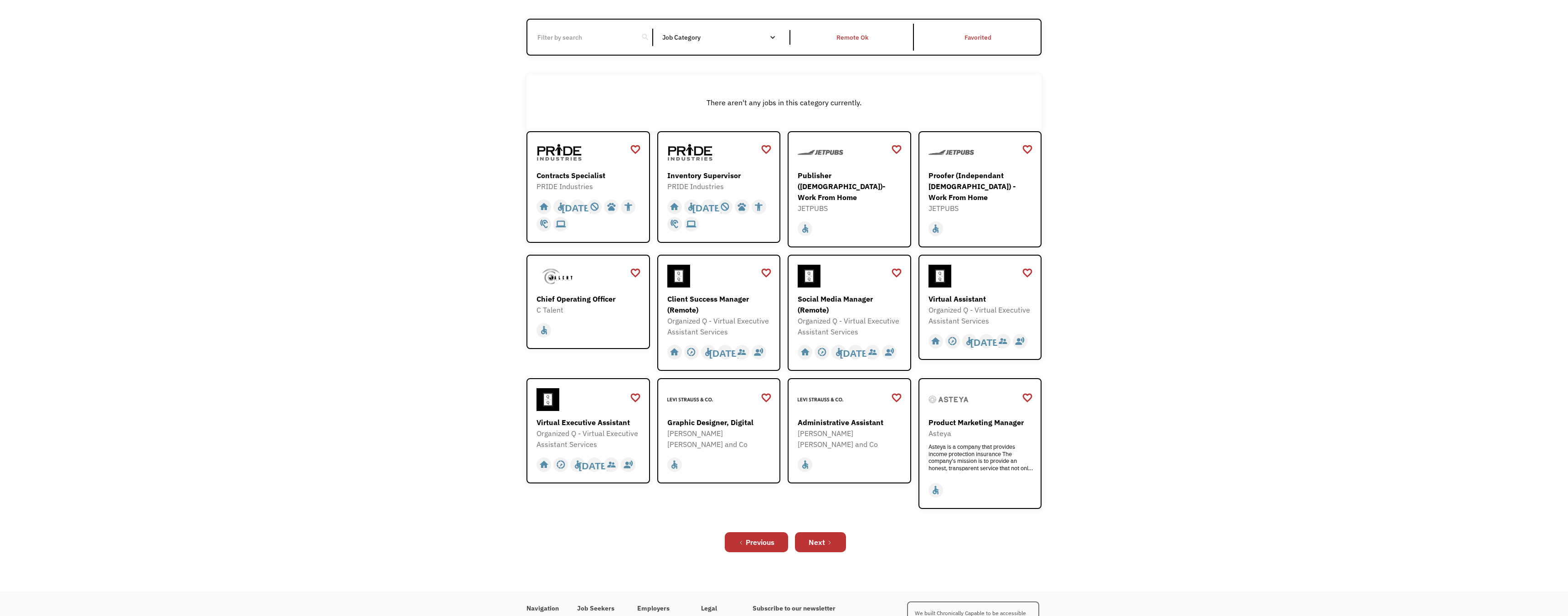
scroll to position [91, 0]
click at [838, 537] on link "Next" at bounding box center [821, 541] width 51 height 20
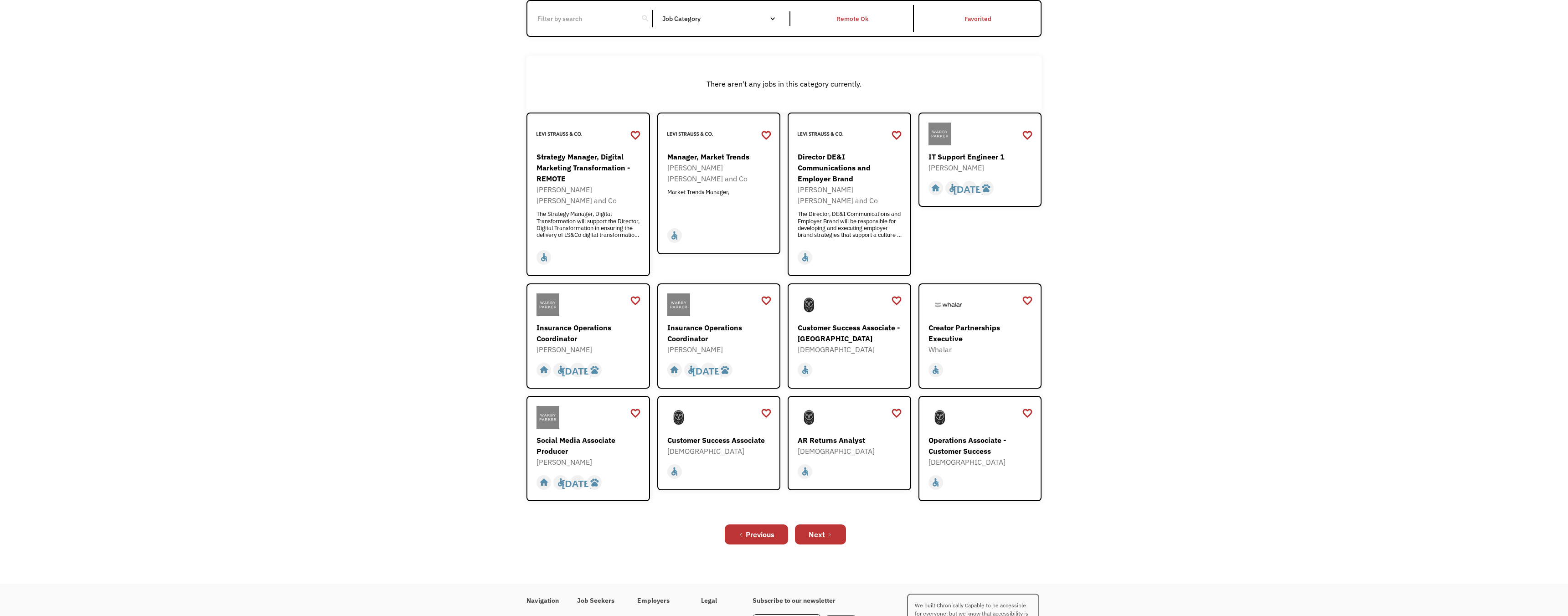
scroll to position [109, 0]
click at [726, 435] on div "Customer Success Associate" at bounding box center [720, 440] width 106 height 11
click at [824, 529] on div "Next" at bounding box center [817, 534] width 16 height 11
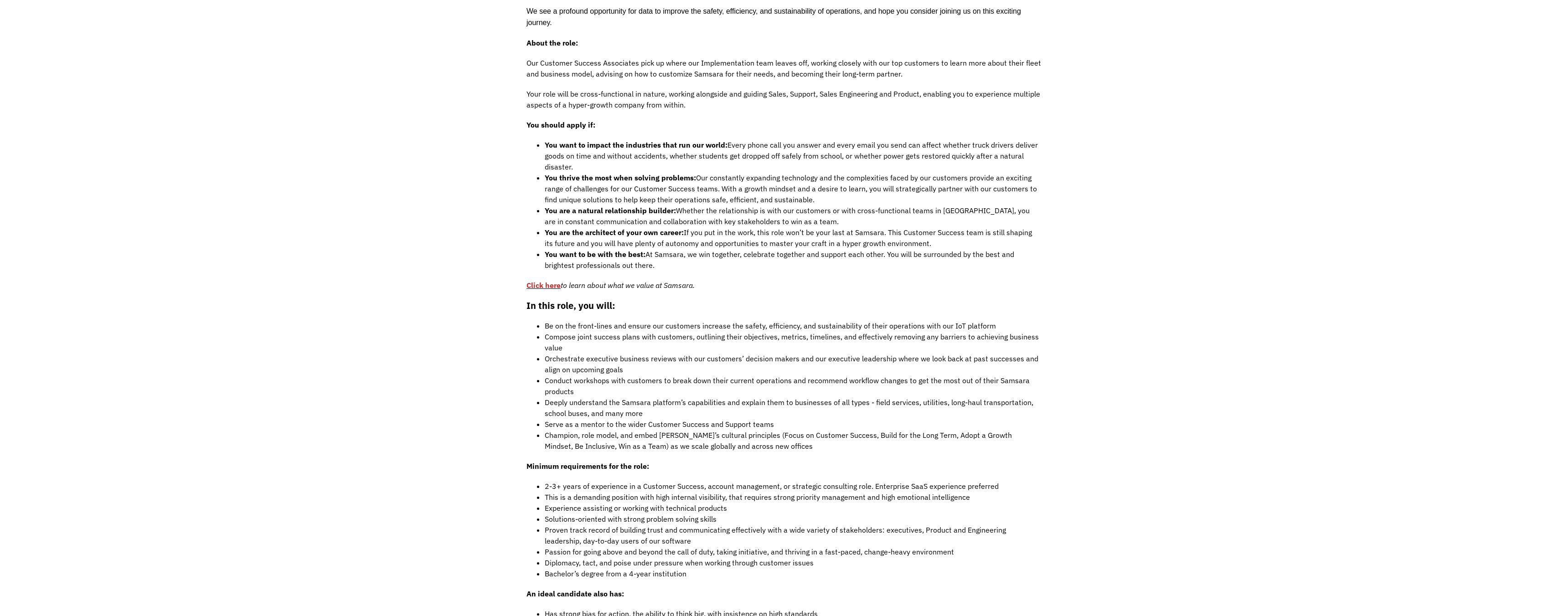
scroll to position [530, 0]
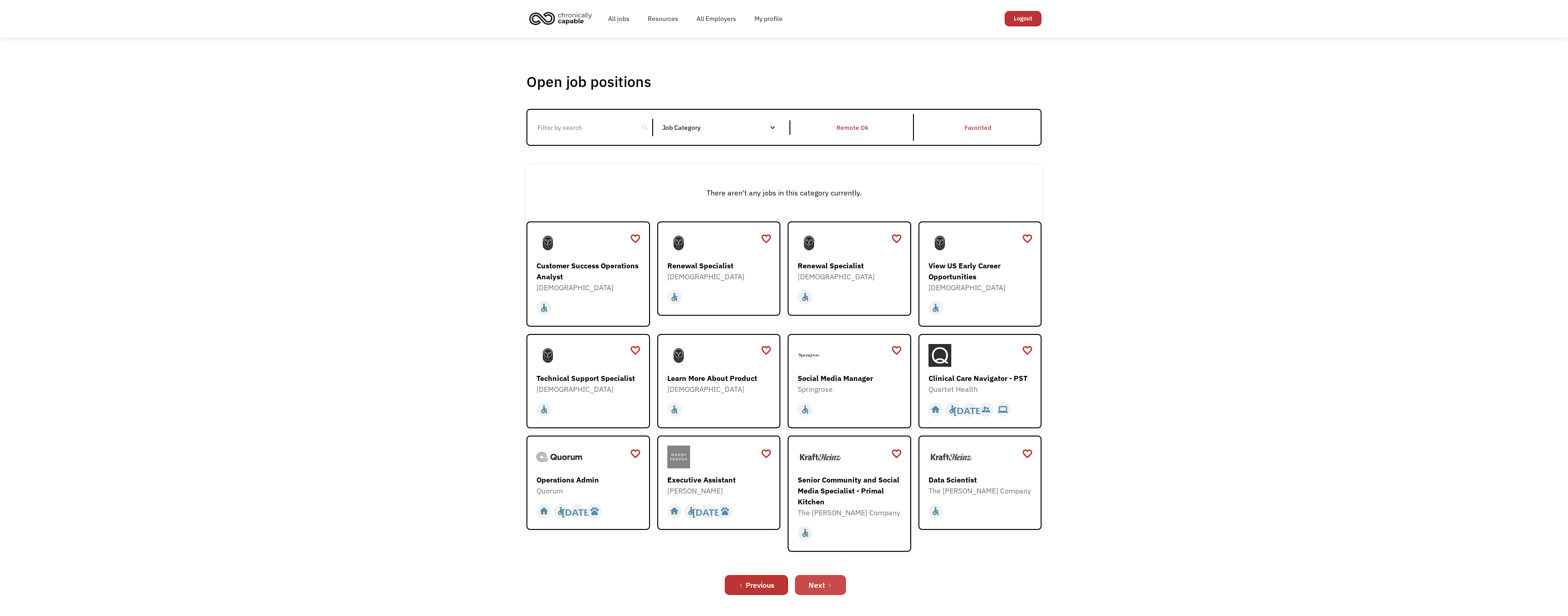
click at [830, 583] on icon "Next Page" at bounding box center [829, 585] width 5 height 5
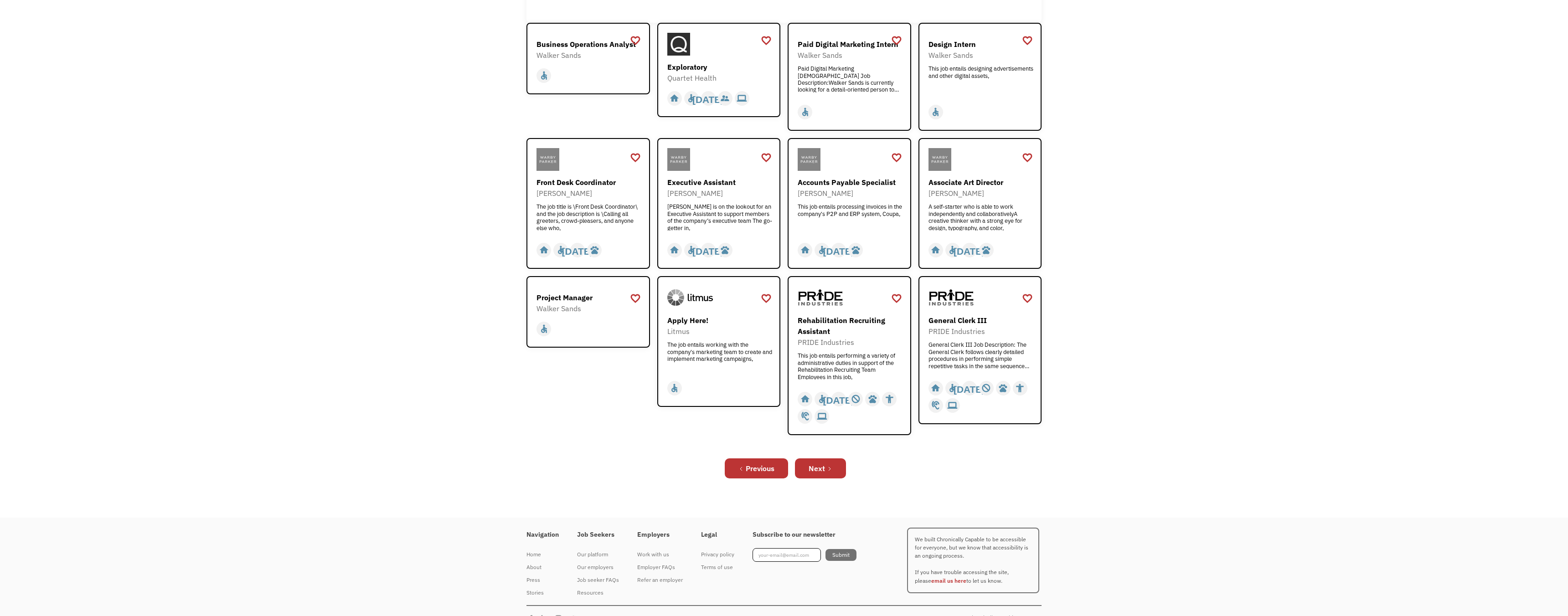
scroll to position [199, 0]
click at [827, 468] on icon "Next Page" at bounding box center [829, 468] width 5 height 5
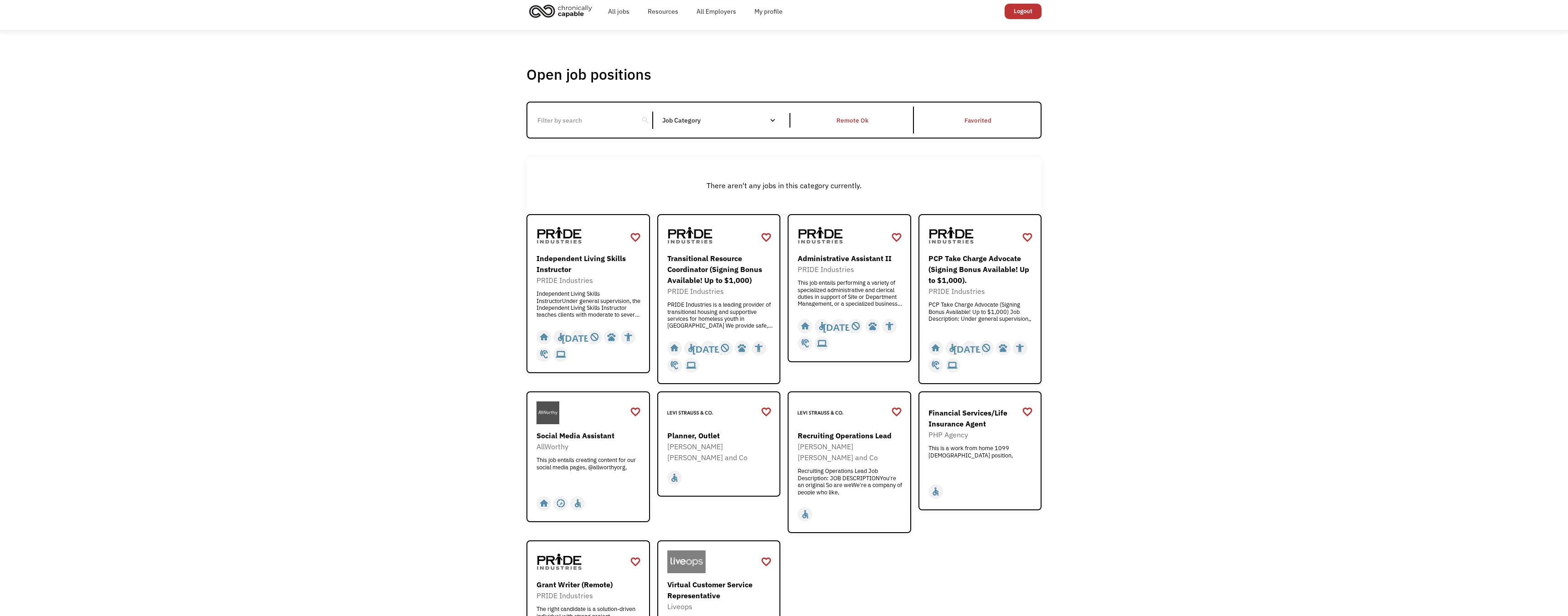
scroll to position [9, 0]
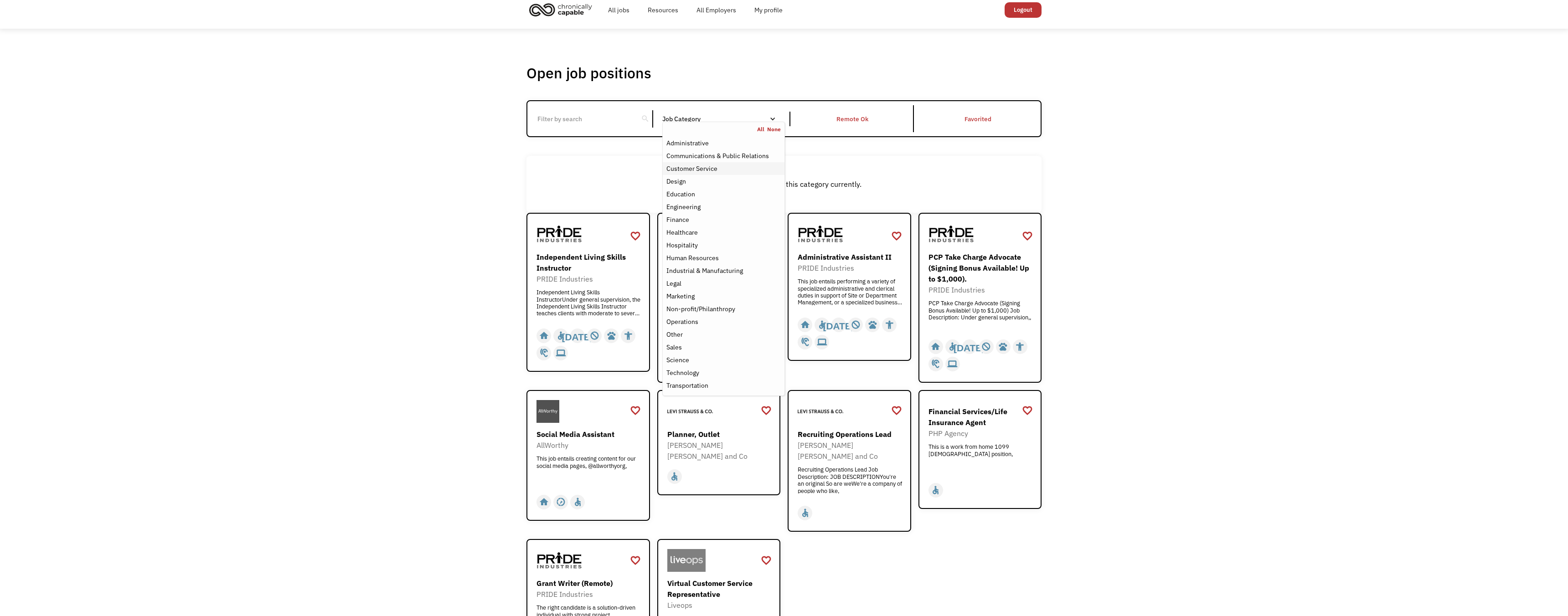
click at [704, 168] on div "Customer Service" at bounding box center [692, 168] width 51 height 11
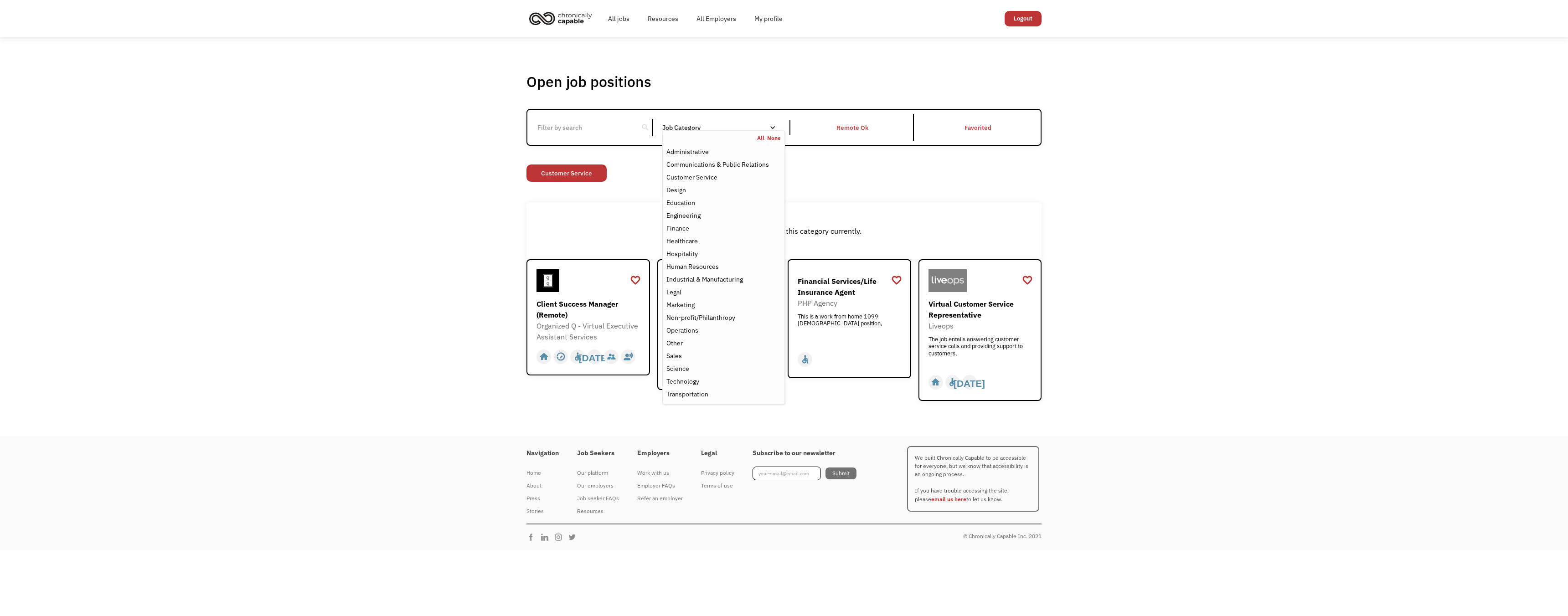
click at [1171, 253] on div "Open job positions You have X liked items Search search Filter by category Admi…" at bounding box center [784, 237] width 1568 height 399
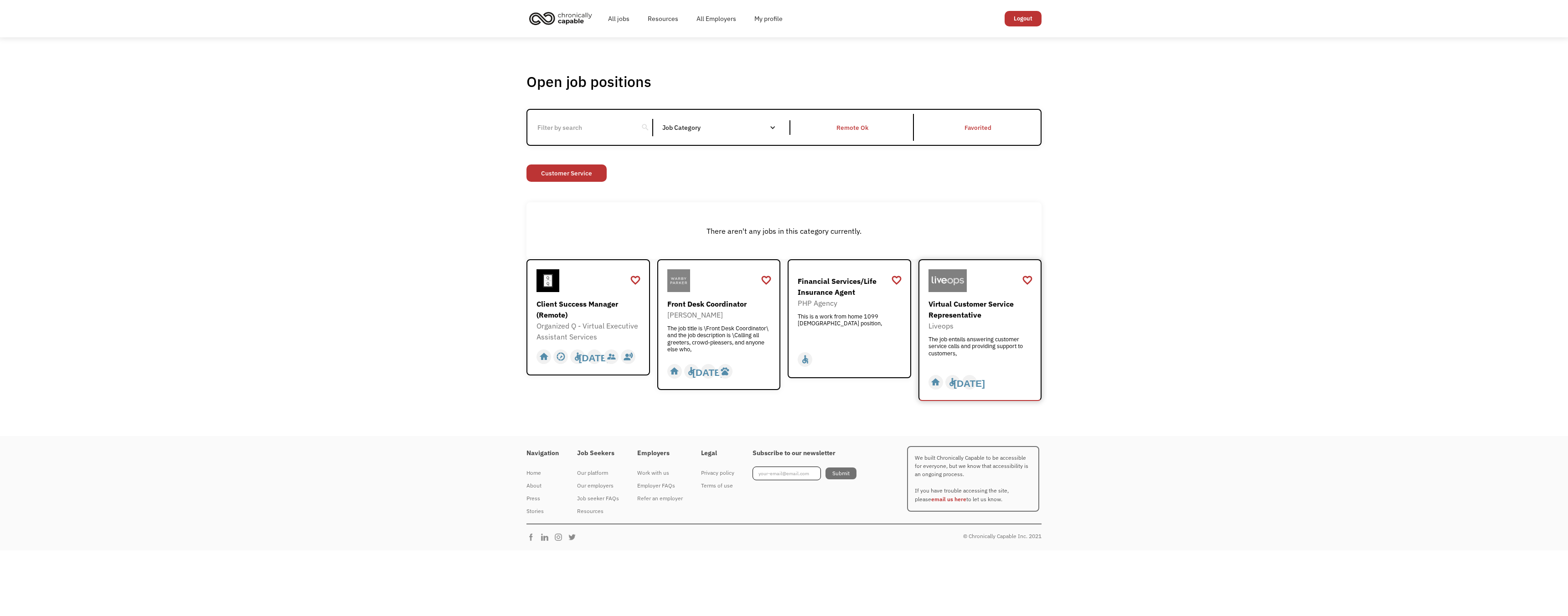
click at [972, 304] on div "Virtual Customer Service Representative" at bounding box center [982, 309] width 106 height 22
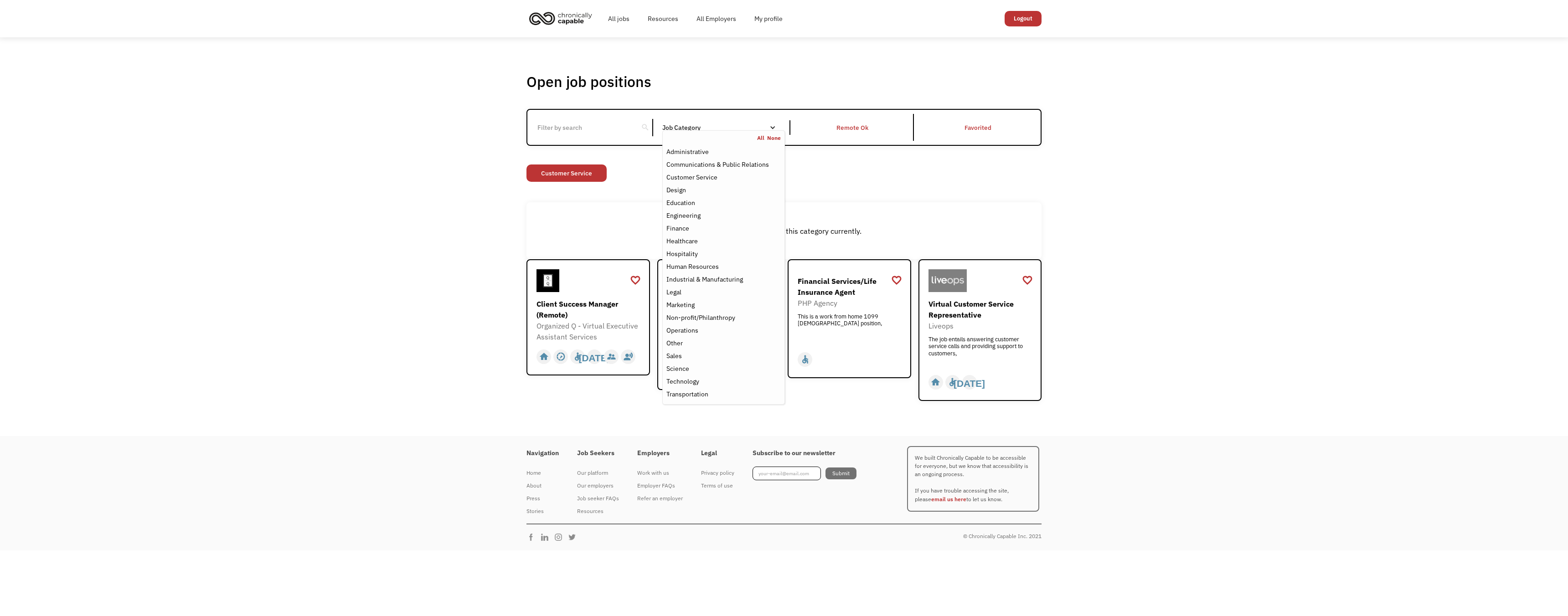
click at [776, 128] on div "Job Category" at bounding box center [723, 128] width 122 height 6
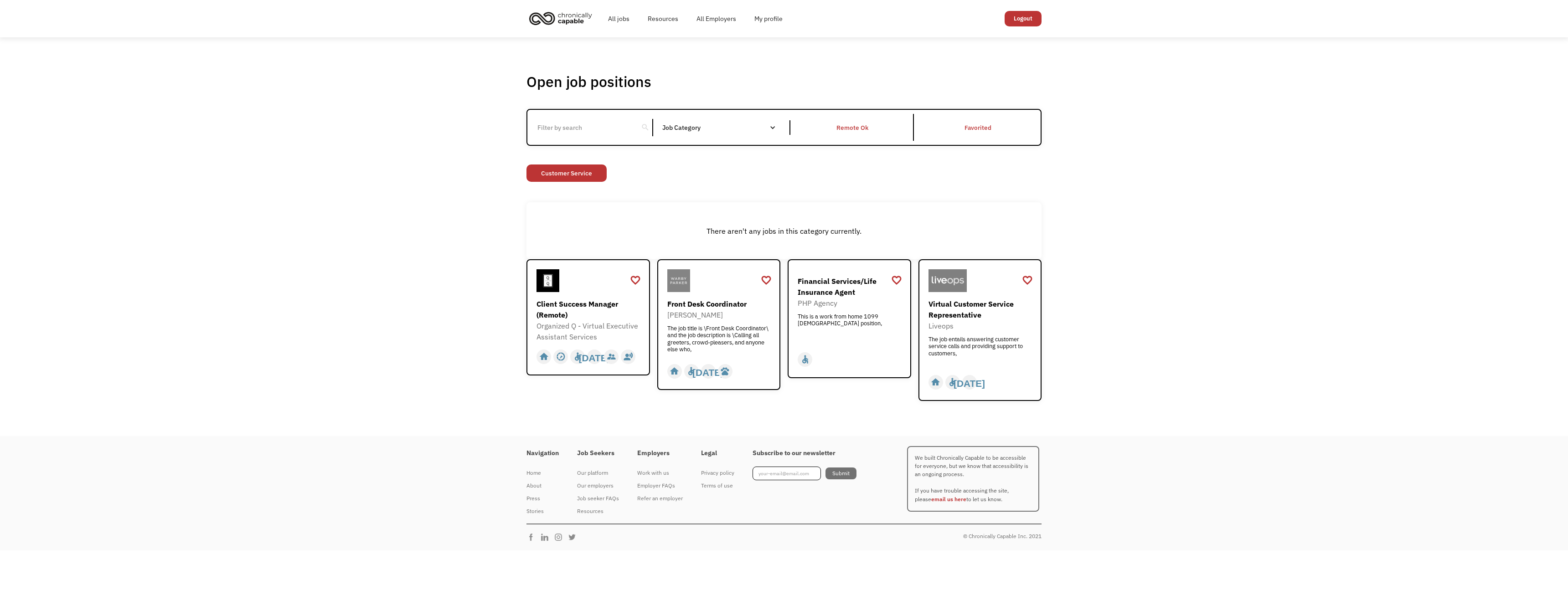
click at [776, 128] on div "Job Category" at bounding box center [723, 128] width 122 height 6
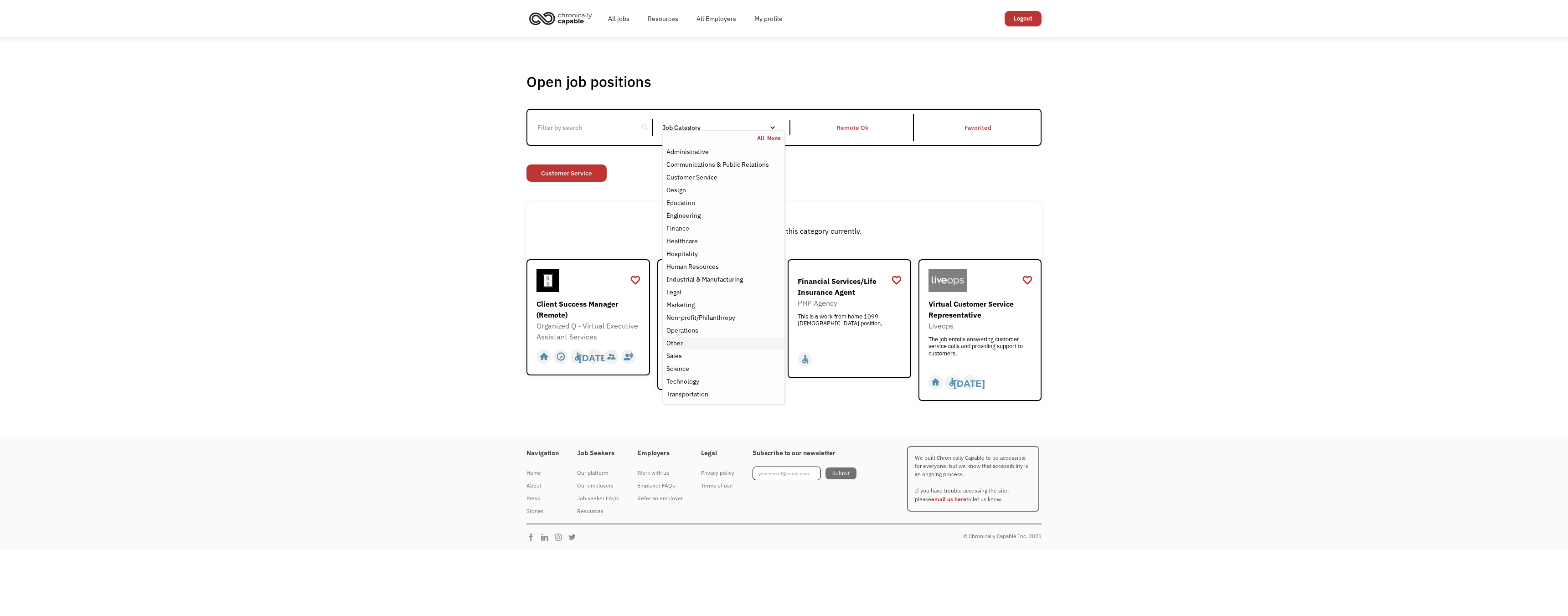
click at [678, 341] on div "Other" at bounding box center [674, 343] width 16 height 11
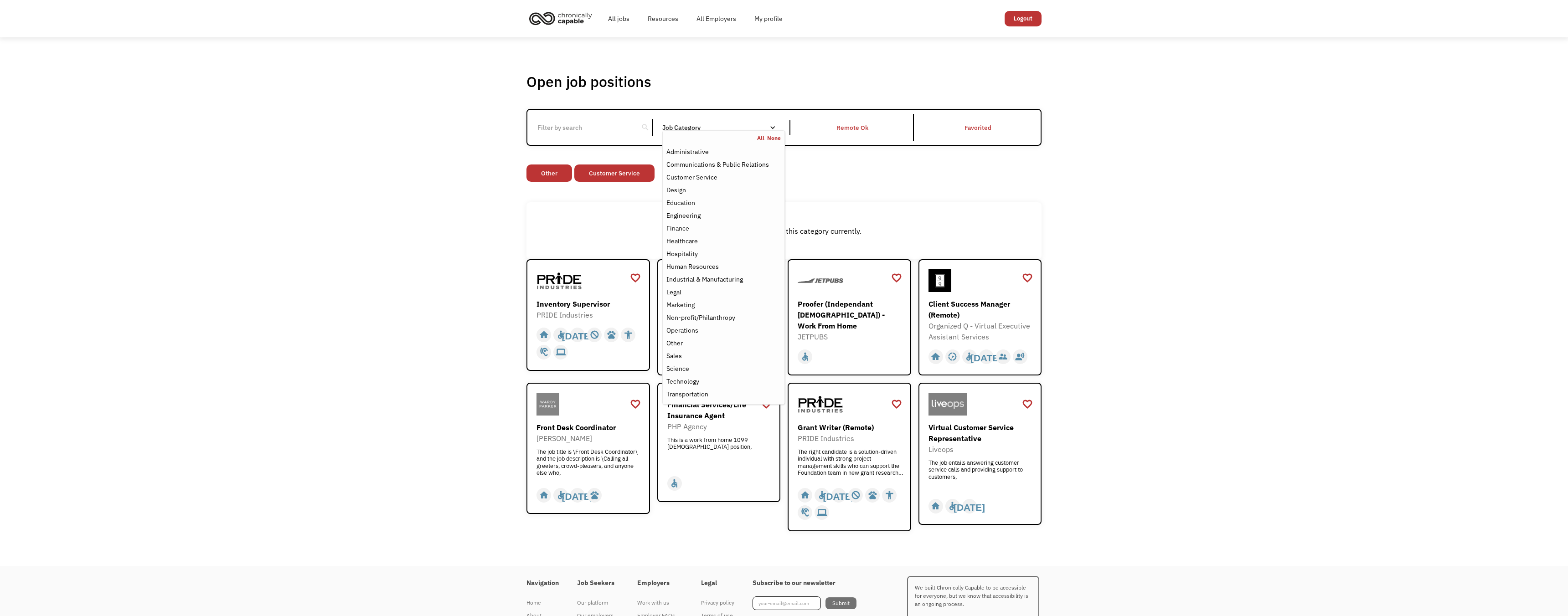
click at [1157, 338] on div "Open job positions You have X liked items Search search Filter by category Admi…" at bounding box center [784, 301] width 1568 height 529
click at [599, 427] on div "Front Desk Coordinator" at bounding box center [590, 428] width 106 height 11
